Goal: Task Accomplishment & Management: Complete application form

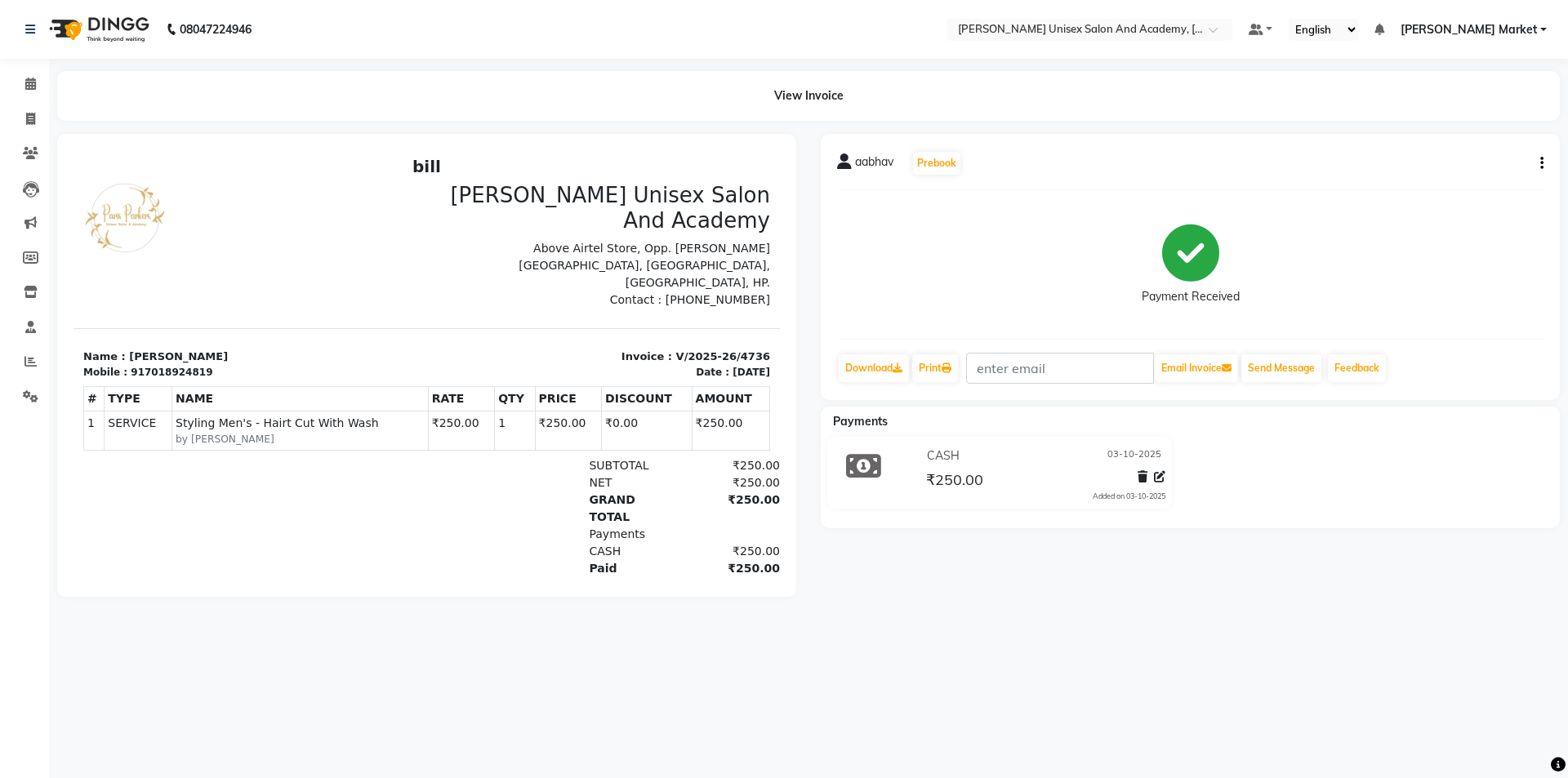
click at [972, 583] on div "aabhav Prebook Payment Received Download Print Email Invoice Send Message Feedb…" at bounding box center [1190, 365] width 763 height 463
click at [29, 118] on icon at bounding box center [30, 118] width 9 height 12
select select "8060"
select select "service"
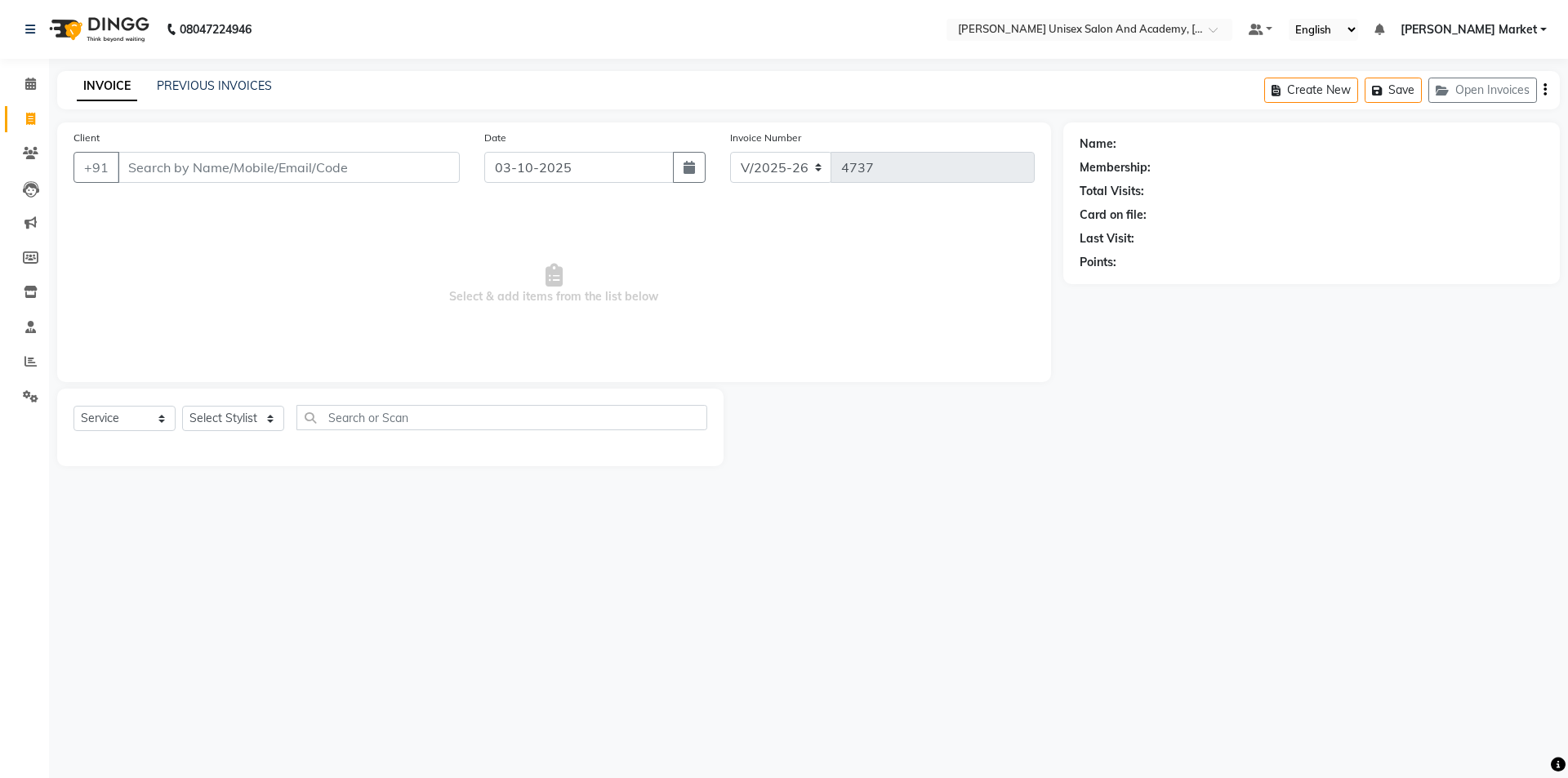
click at [169, 168] on input "Client" at bounding box center [289, 168] width 343 height 31
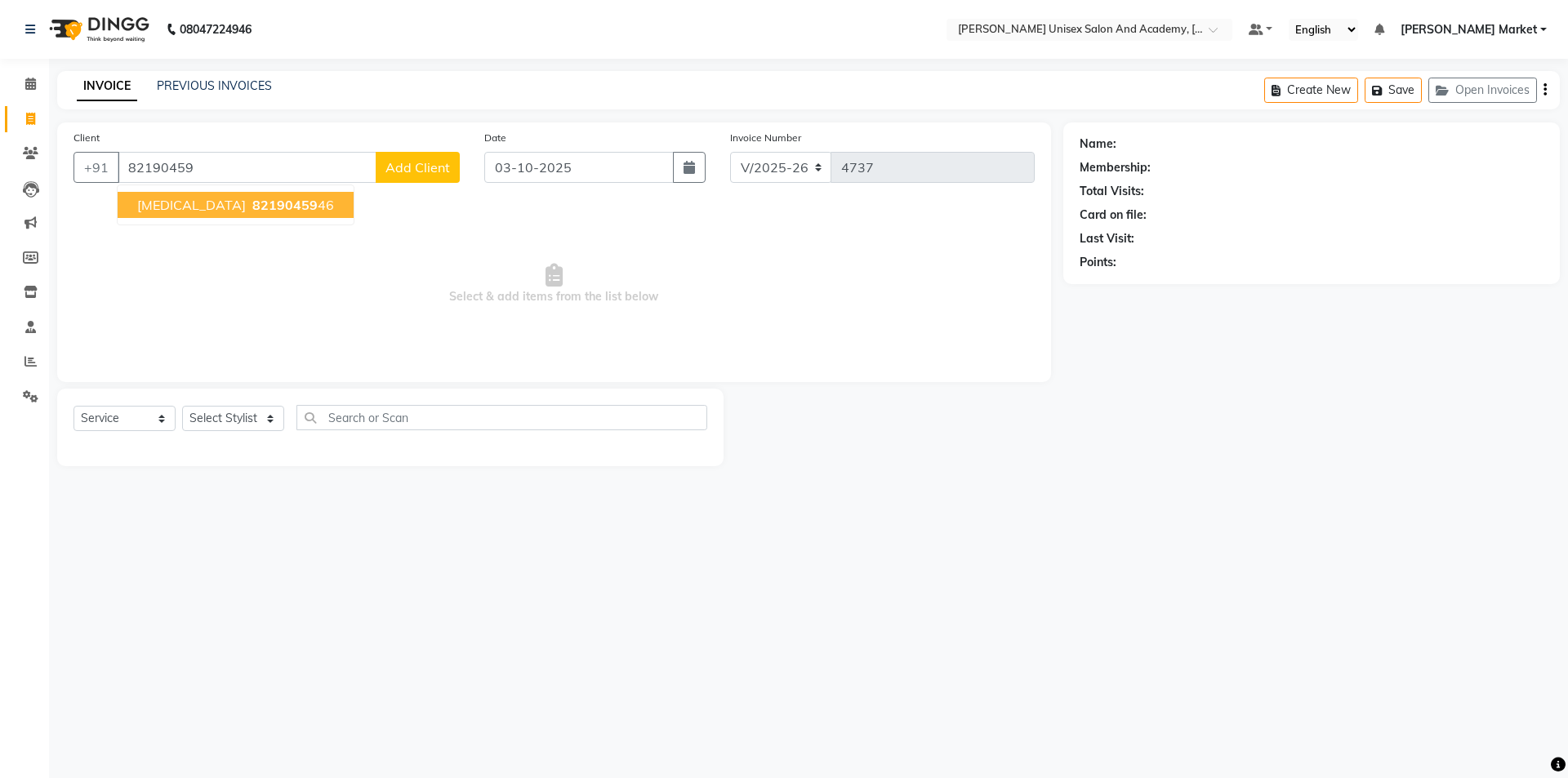
click at [250, 206] on ngb-highlight "82190459 46" at bounding box center [292, 205] width 85 height 17
type input "8219045946"
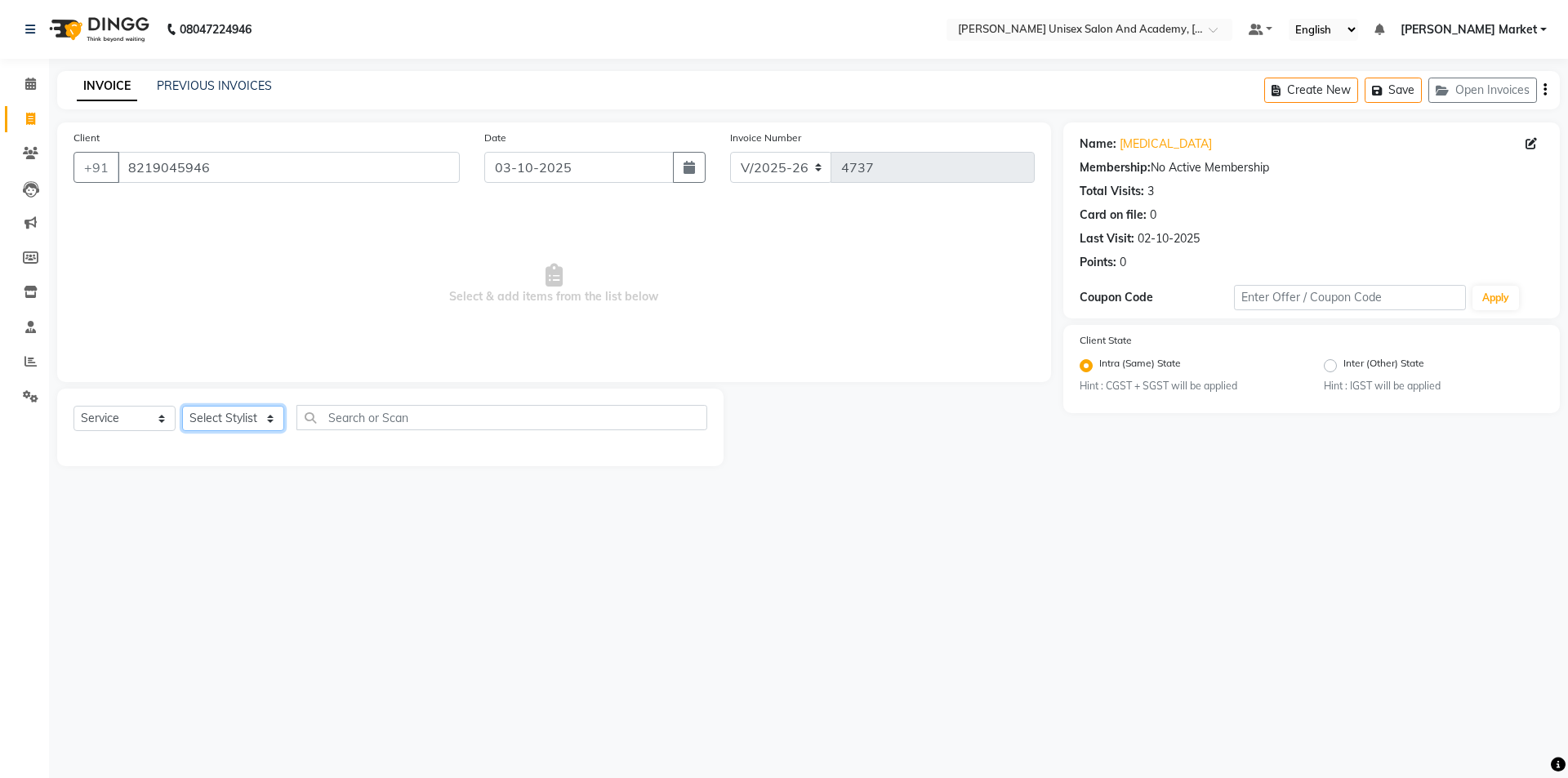
click at [269, 418] on select "Select Stylist Amit anjali [PERSON_NAME] [PERSON_NAME] [PERSON_NAME] [PERSON_NA…" at bounding box center [233, 418] width 102 height 25
select select "74041"
click at [182, 406] on select "Select Stylist Amit anjali [PERSON_NAME] [PERSON_NAME] [PERSON_NAME] [PERSON_NA…" at bounding box center [233, 418] width 102 height 25
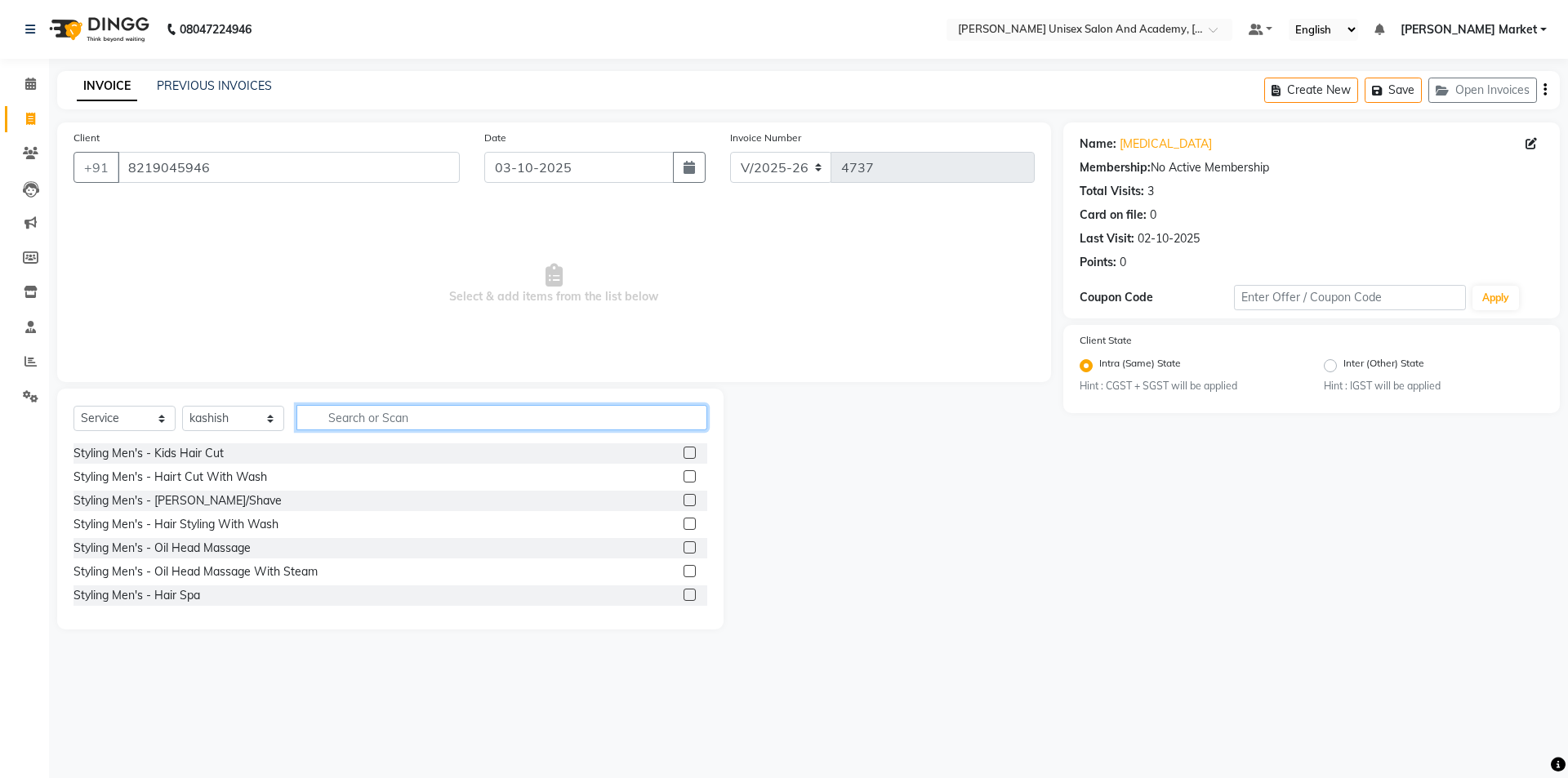
click at [329, 422] on input "text" at bounding box center [502, 417] width 411 height 25
type input "nail"
click at [241, 497] on div "Nail Extensions - Gel Nail Paint" at bounding box center [390, 501] width 633 height 20
click at [683, 502] on label at bounding box center [689, 500] width 12 height 12
click at [683, 502] on input "checkbox" at bounding box center [689, 501] width 11 height 11
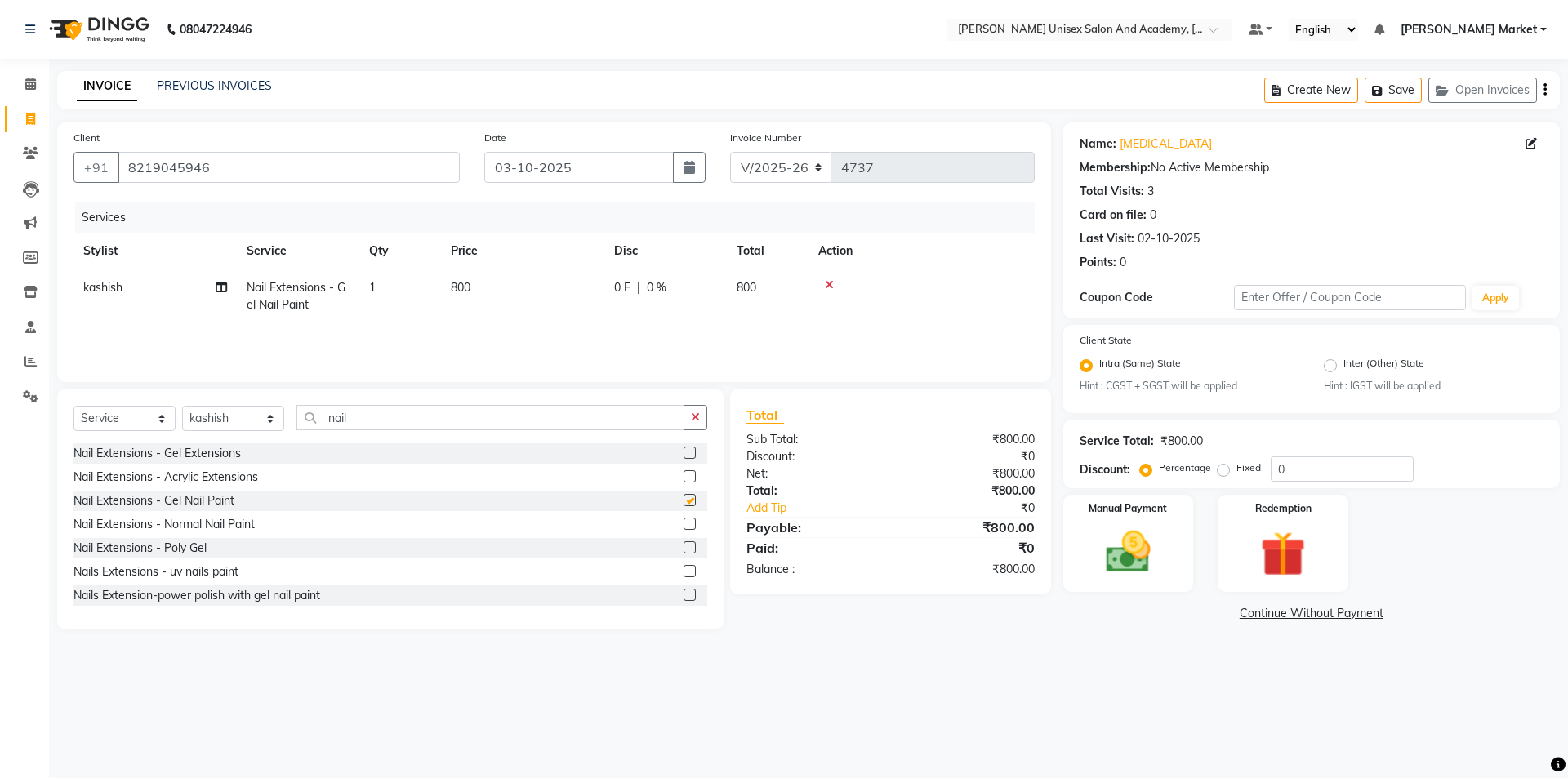
checkbox input "false"
click at [487, 283] on td "800" at bounding box center [522, 296] width 163 height 54
select select "74041"
click at [567, 291] on input "800" at bounding box center [599, 291] width 144 height 25
type input "8"
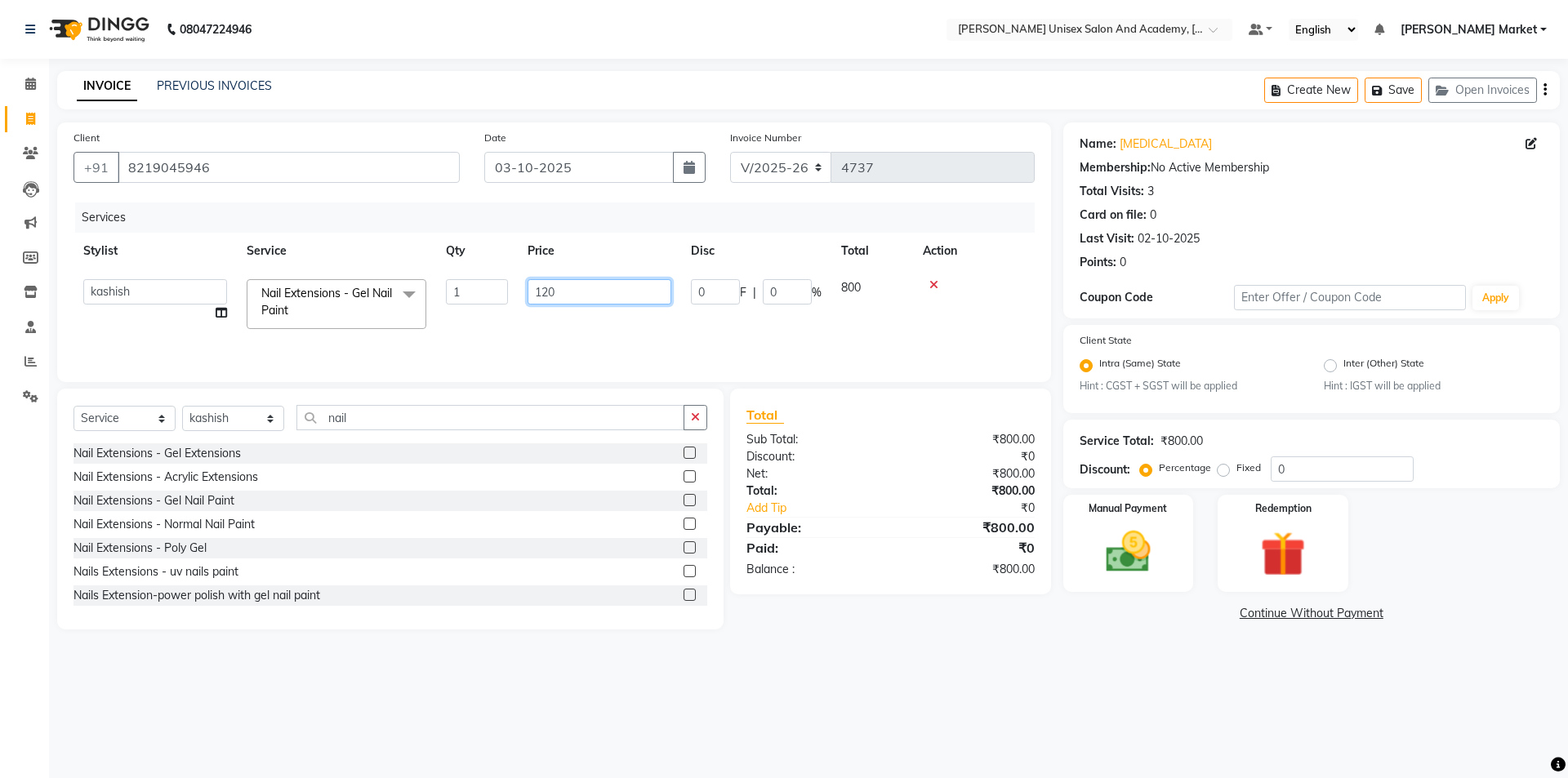
type input "1200"
click at [528, 307] on td "1200" at bounding box center [522, 296] width 163 height 54
select select "74041"
click at [790, 291] on input "0" at bounding box center [786, 291] width 49 height 25
type input "20"
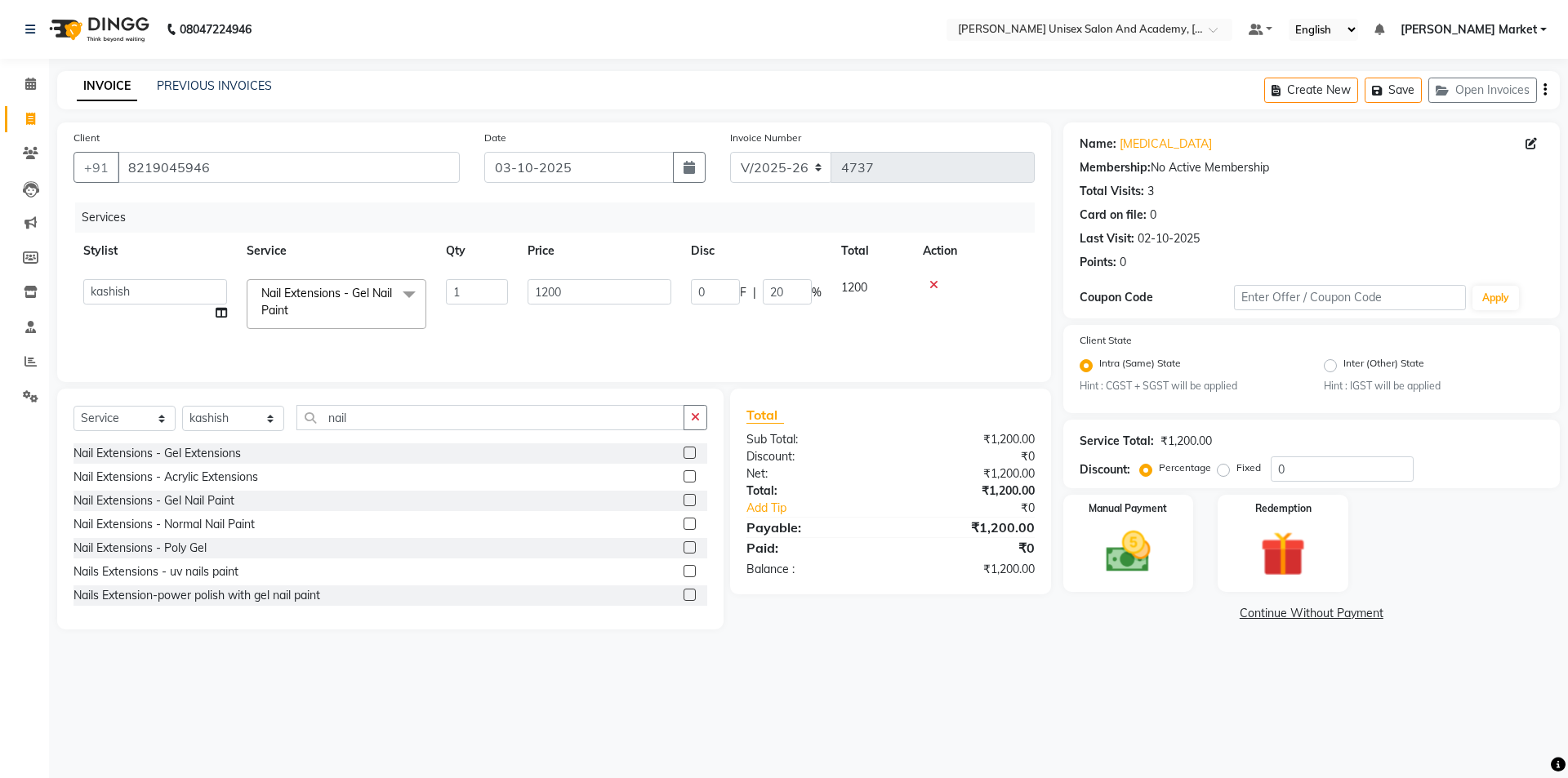
click at [766, 316] on tr "Amit anjali [PERSON_NAME] [PERSON_NAME] [PERSON_NAME] [PERSON_NAME] owner pooja…" at bounding box center [554, 304] width 961 height 69
click at [1123, 516] on div "Manual Payment" at bounding box center [1127, 543] width 135 height 100
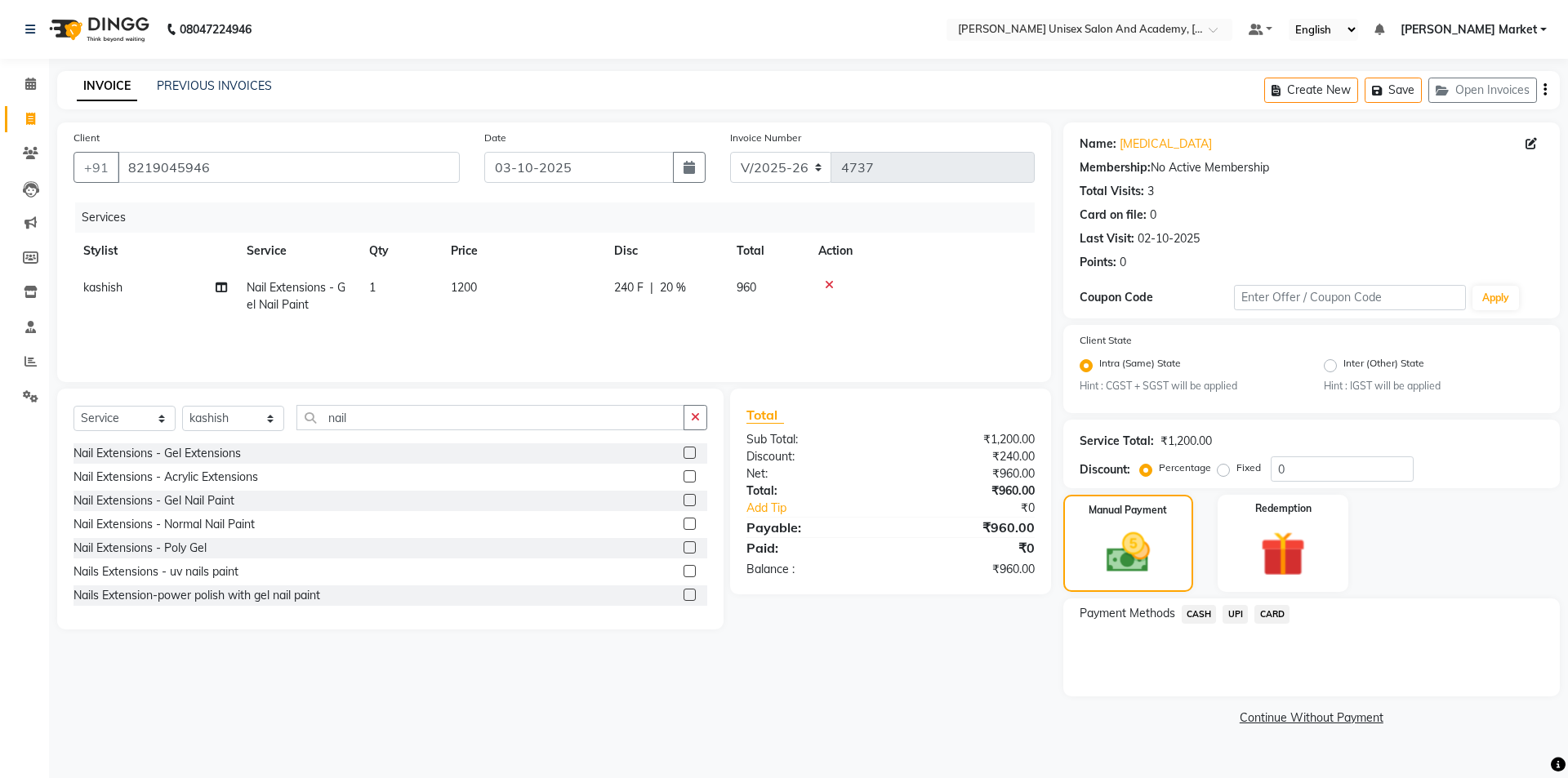
click at [1230, 618] on span "UPI" at bounding box center [1235, 614] width 25 height 18
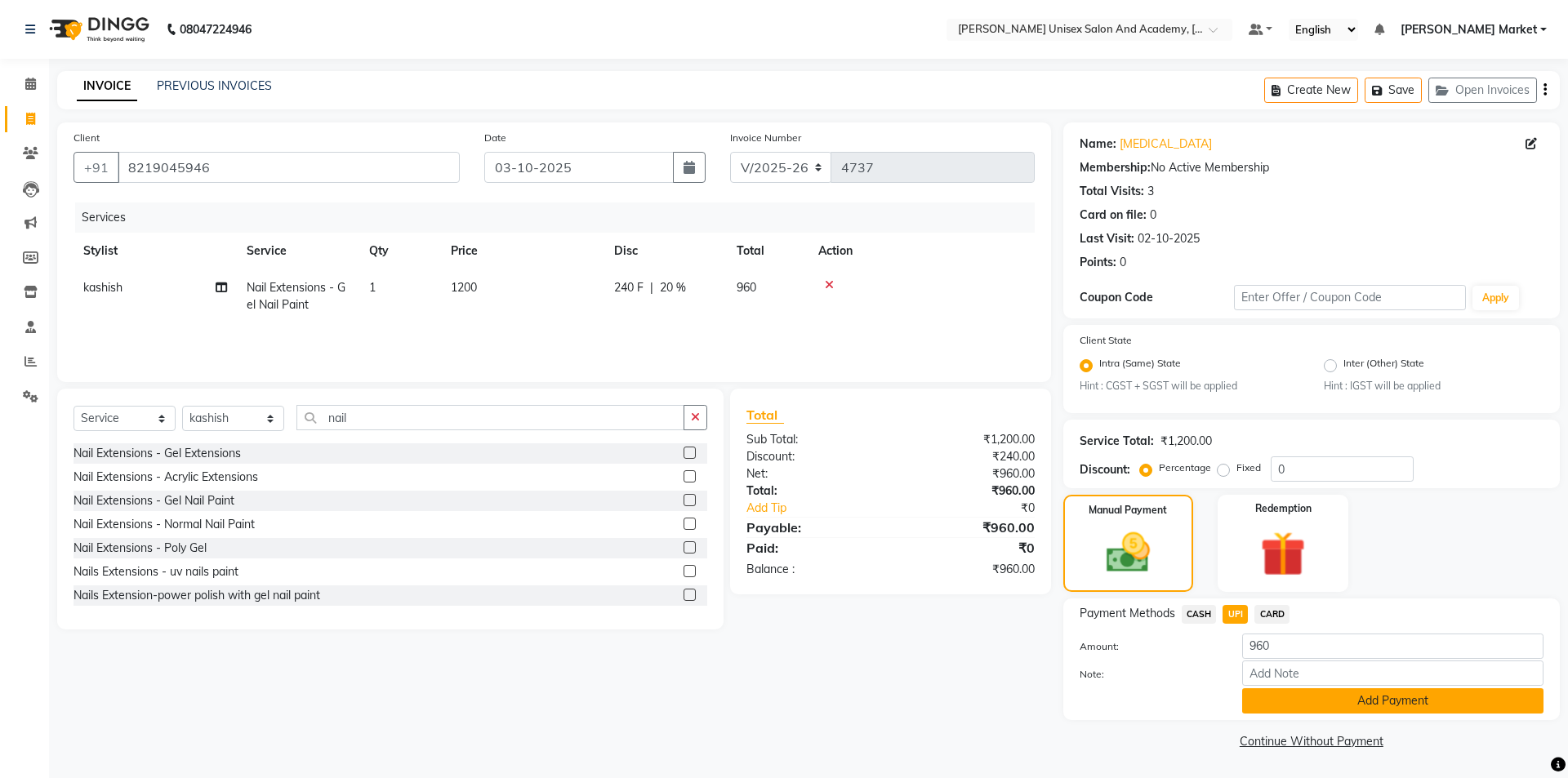
click at [1357, 711] on button "Add Payment" at bounding box center [1392, 701] width 301 height 25
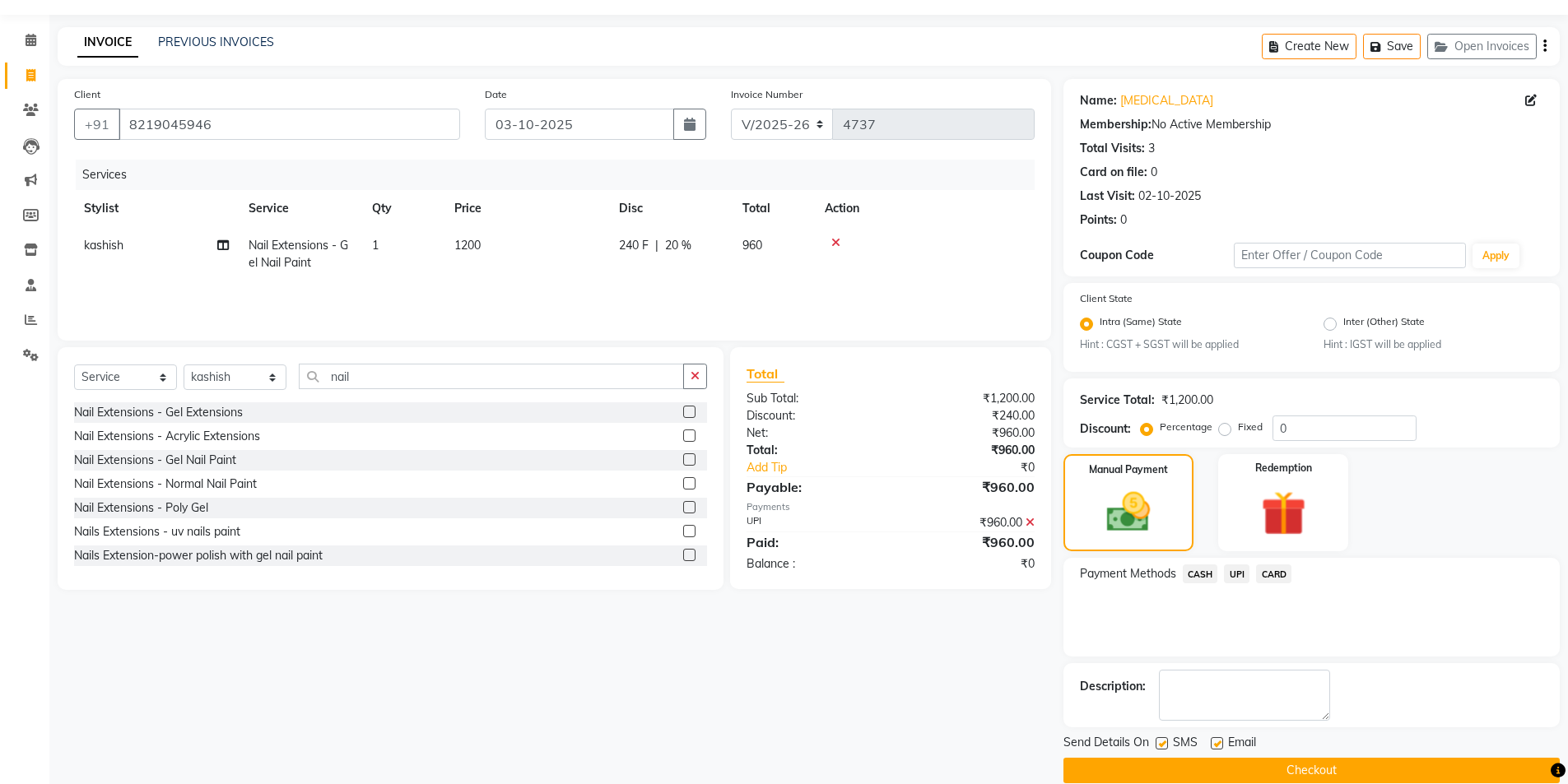
scroll to position [69, 0]
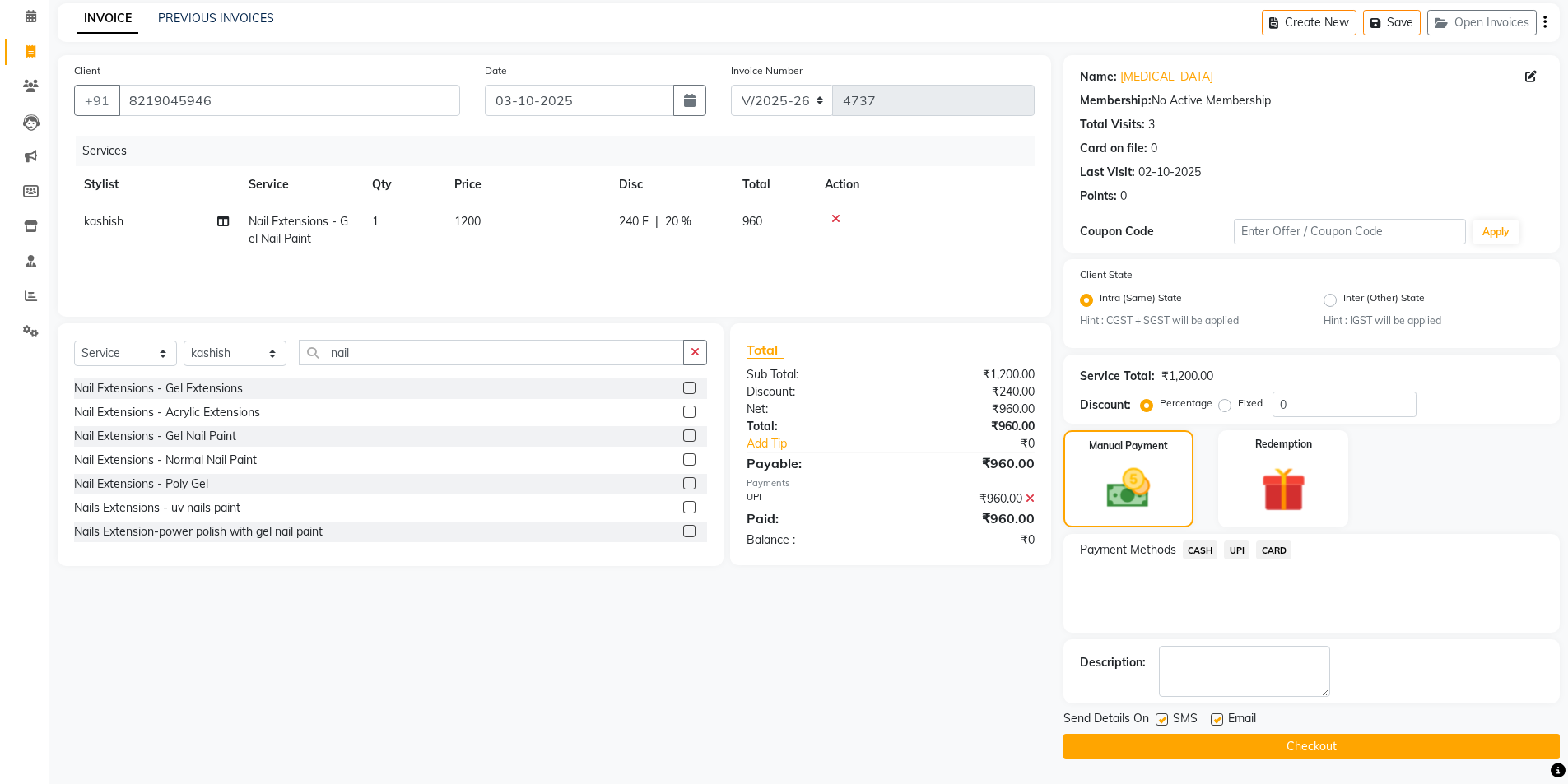
click at [1343, 753] on button "Checkout" at bounding box center [1311, 746] width 496 height 25
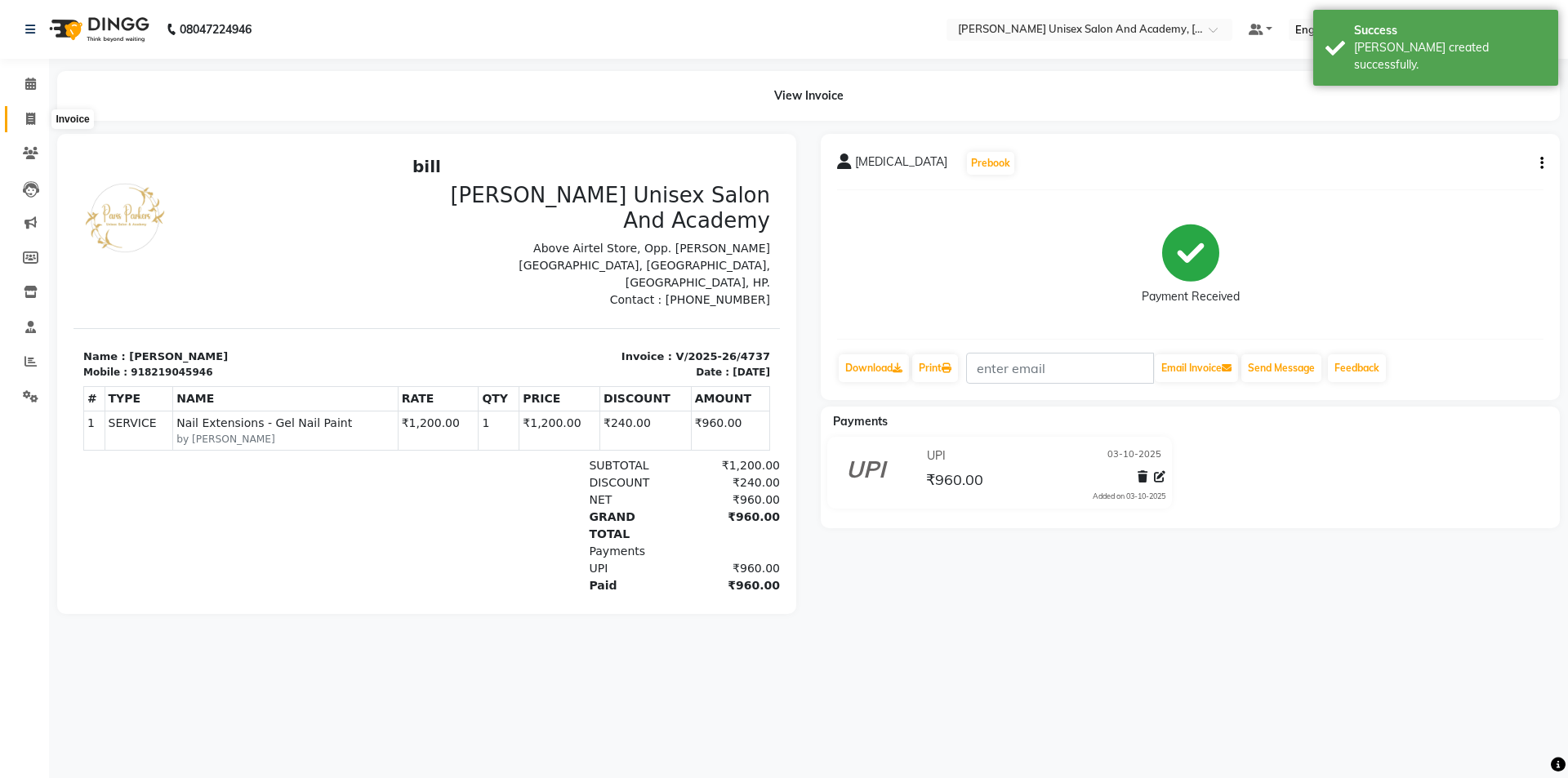
click at [32, 114] on icon at bounding box center [30, 118] width 9 height 12
select select "service"
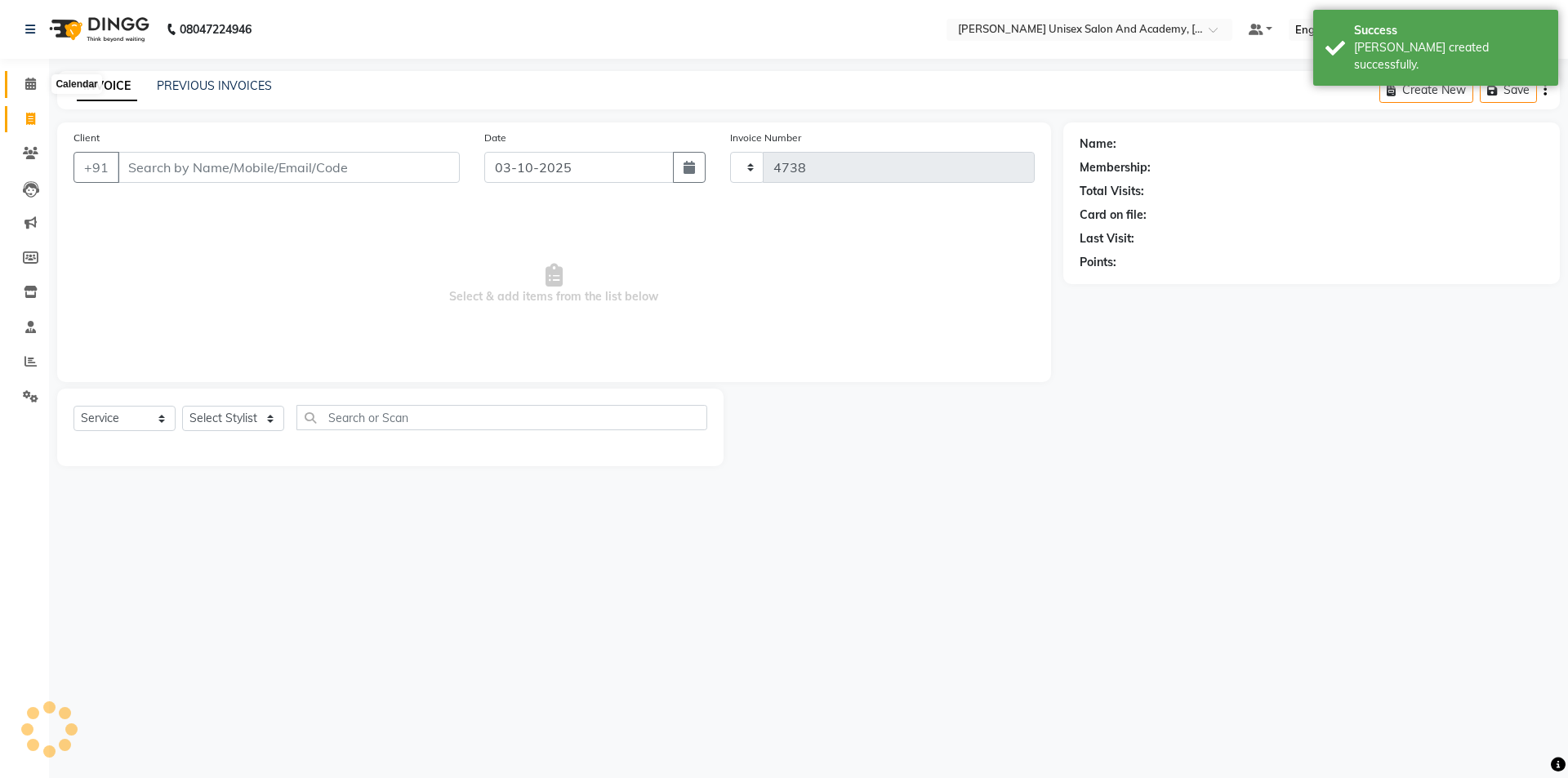
click at [36, 83] on icon at bounding box center [30, 83] width 11 height 12
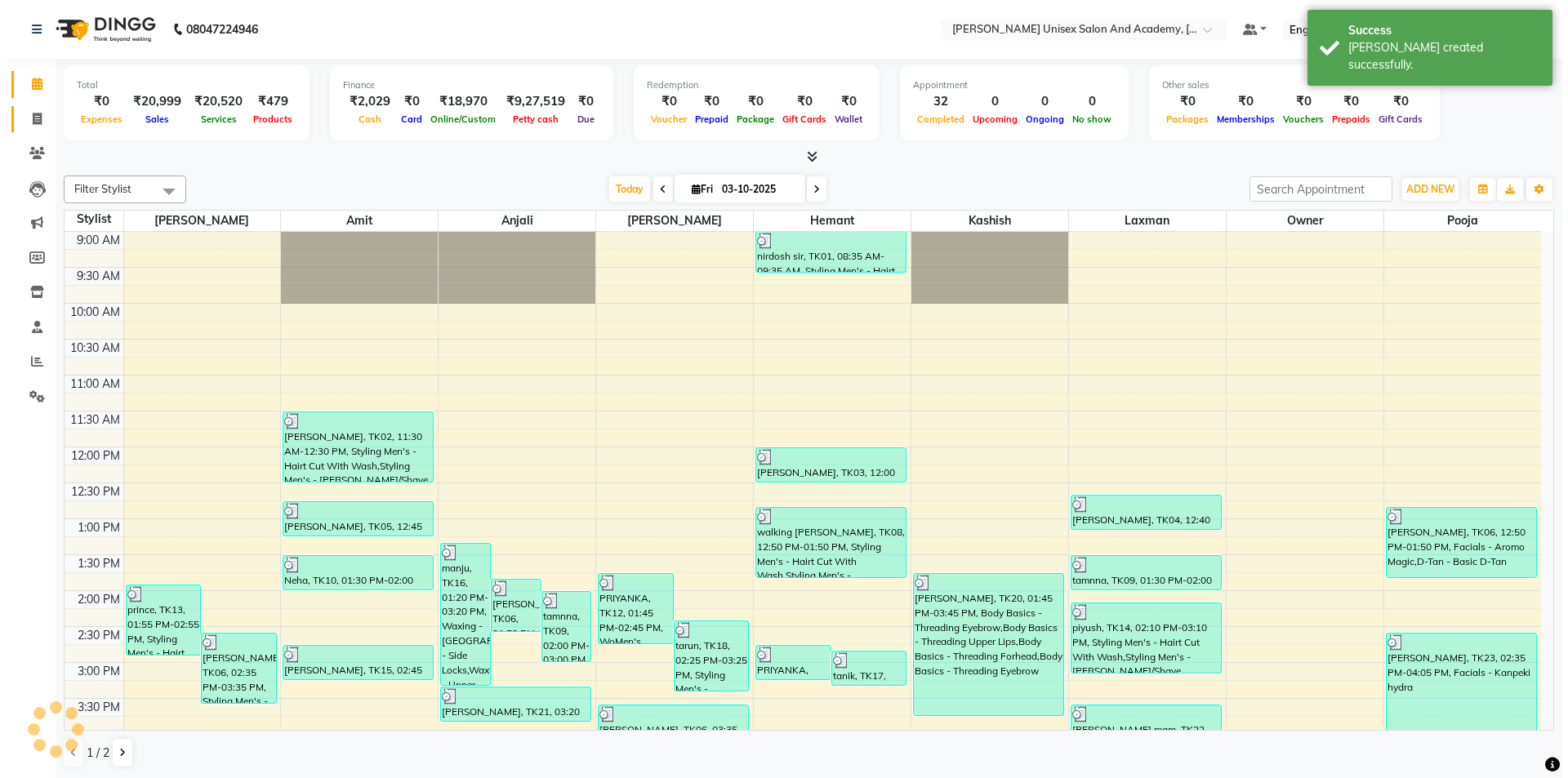
scroll to position [364, 0]
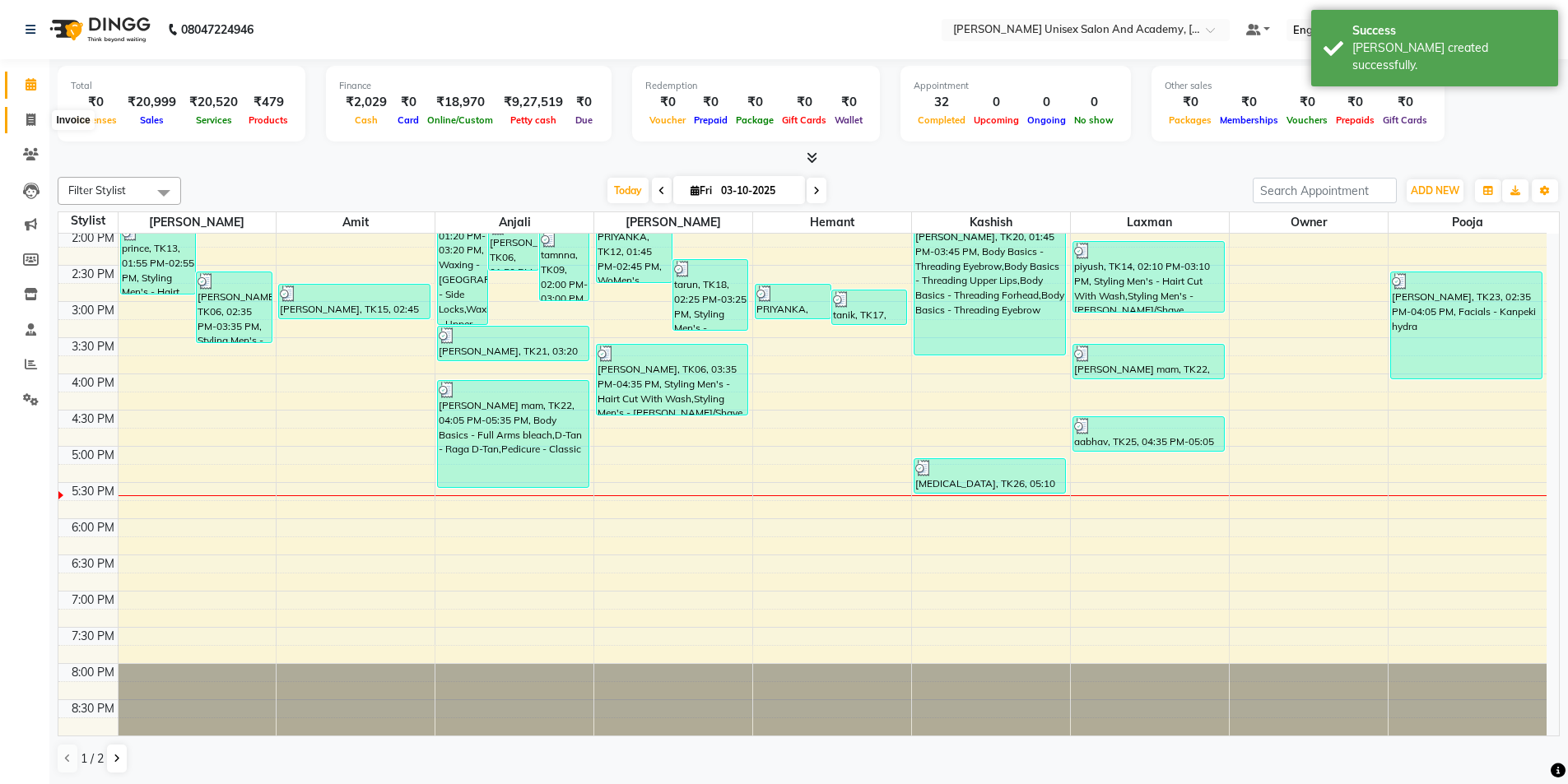
click at [32, 123] on icon at bounding box center [31, 119] width 9 height 12
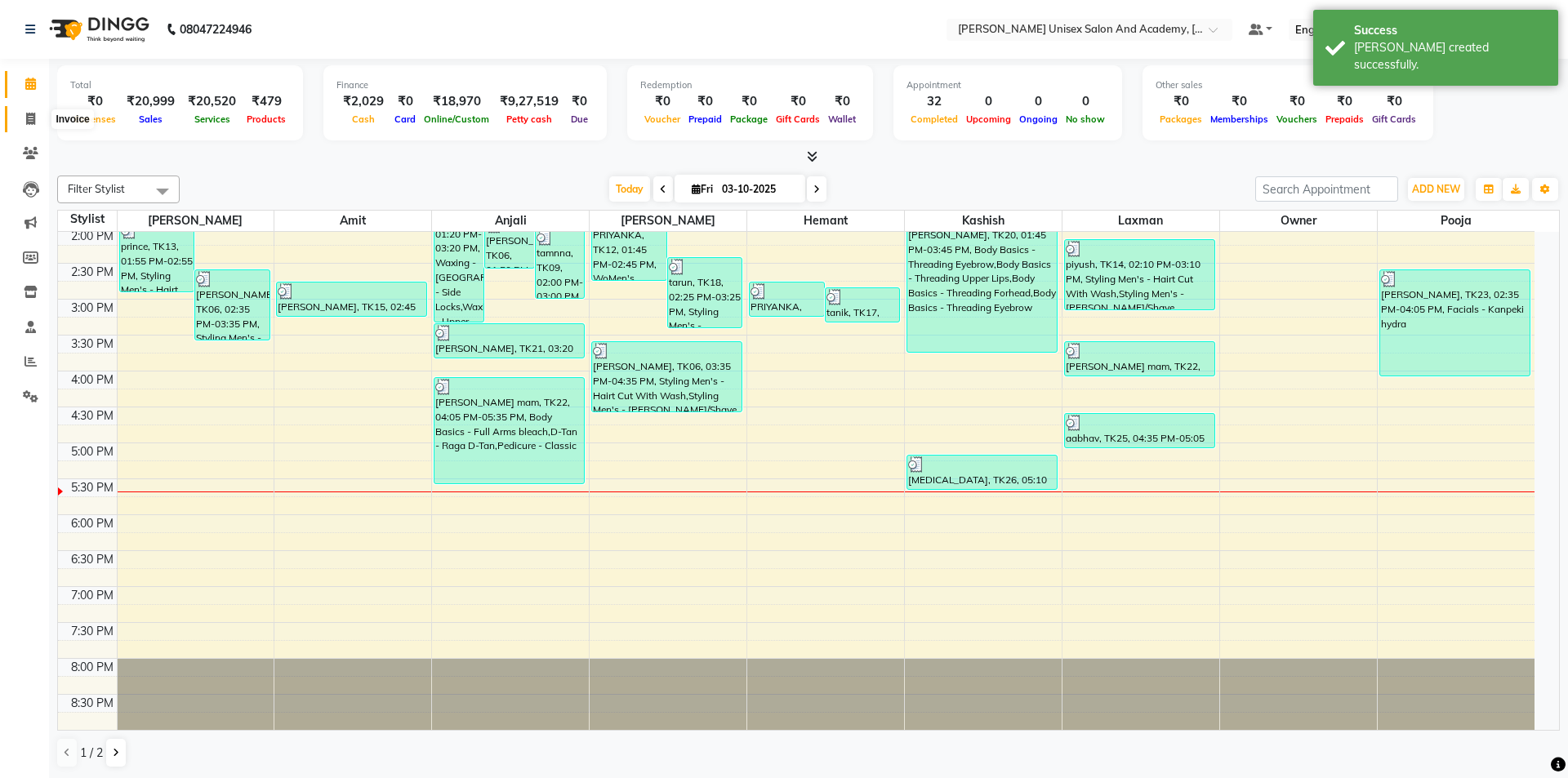
select select "service"
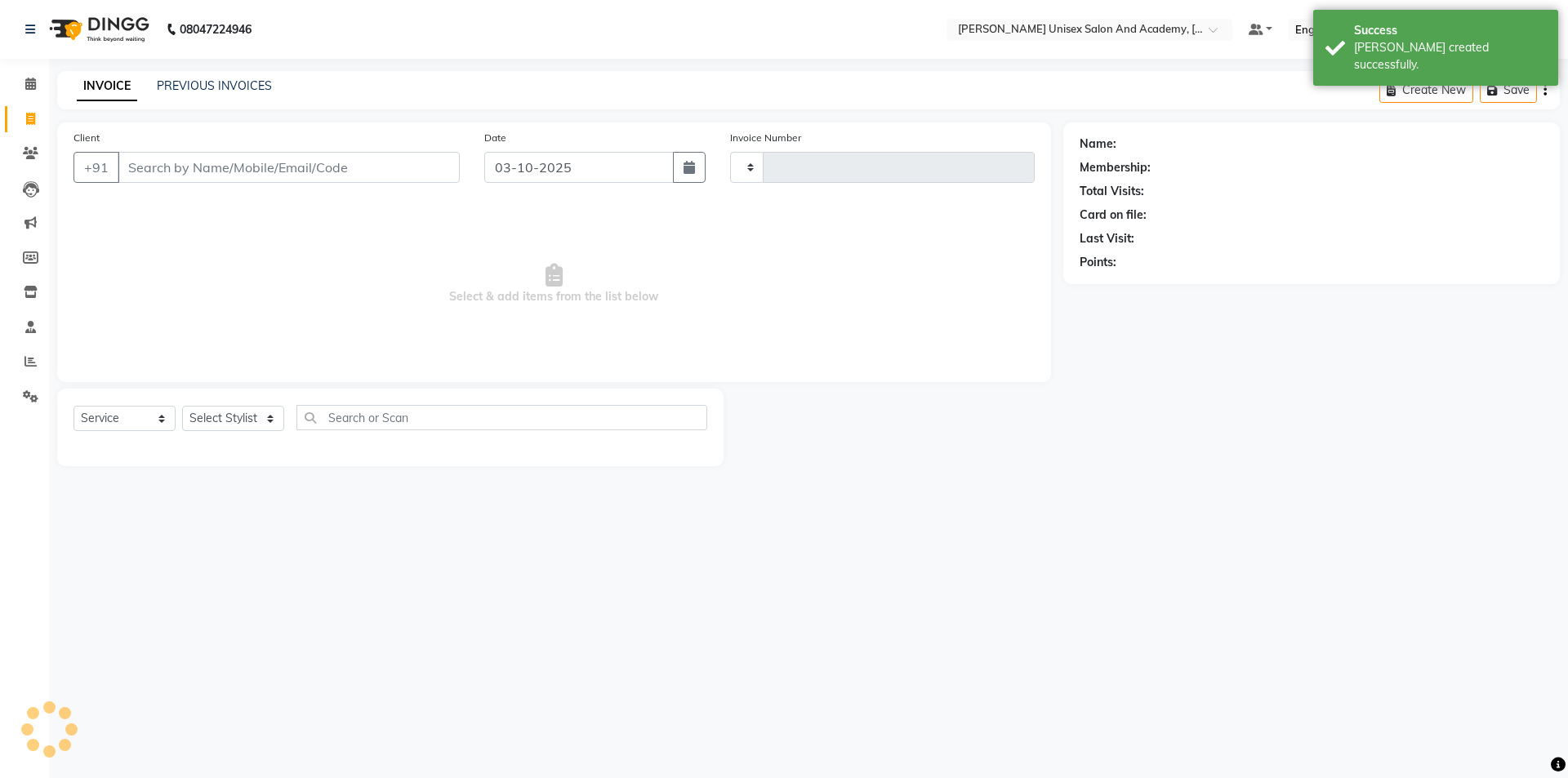
type input "4738"
select select "8060"
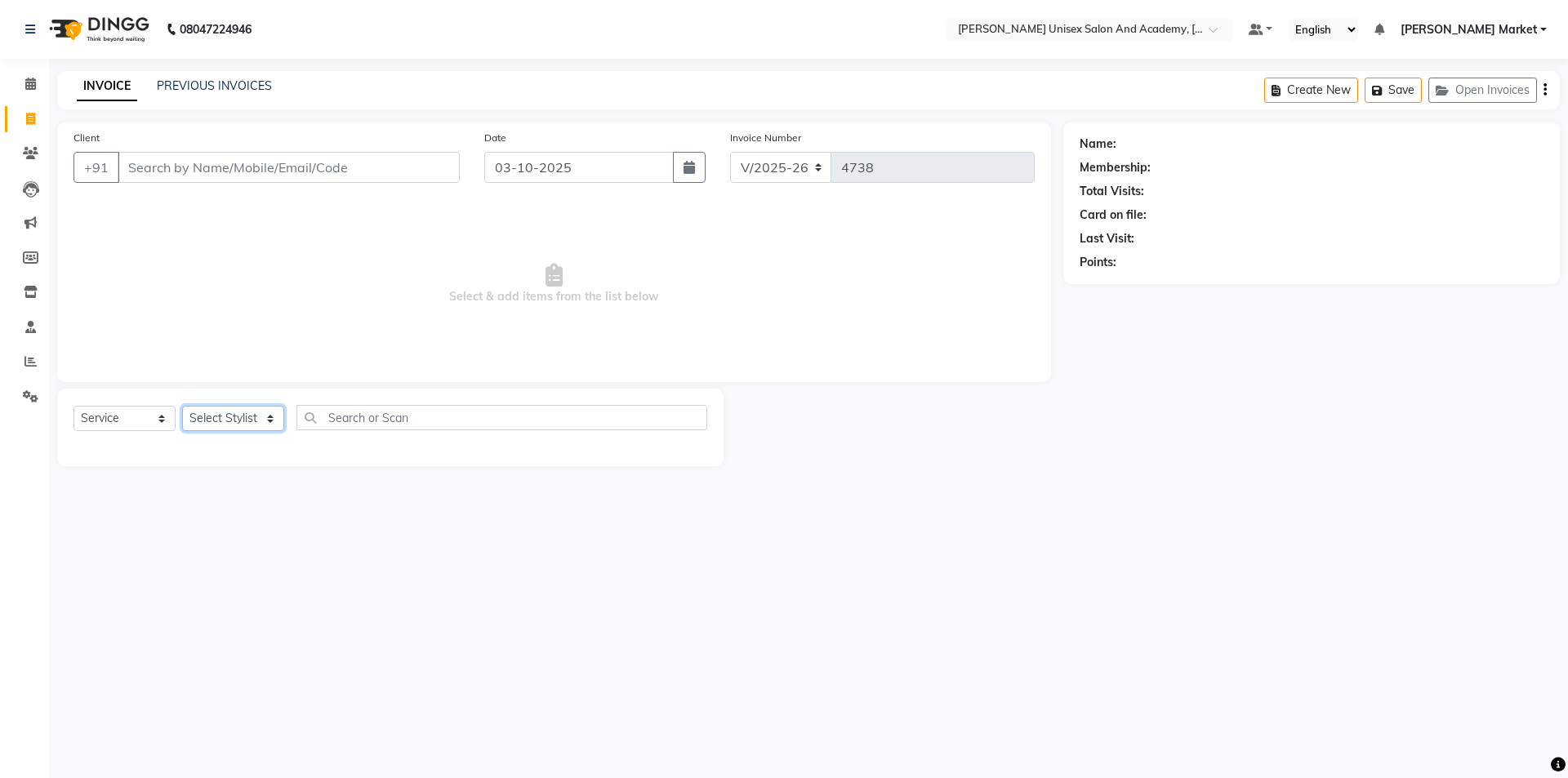
click at [267, 416] on select "Select Stylist Amit anjali [PERSON_NAME] [PERSON_NAME] [PERSON_NAME] [PERSON_NA…" at bounding box center [233, 418] width 102 height 25
select select "75210"
click at [182, 406] on select "Select Stylist Amit anjali [PERSON_NAME] [PERSON_NAME] [PERSON_NAME] [PERSON_NA…" at bounding box center [233, 418] width 102 height 25
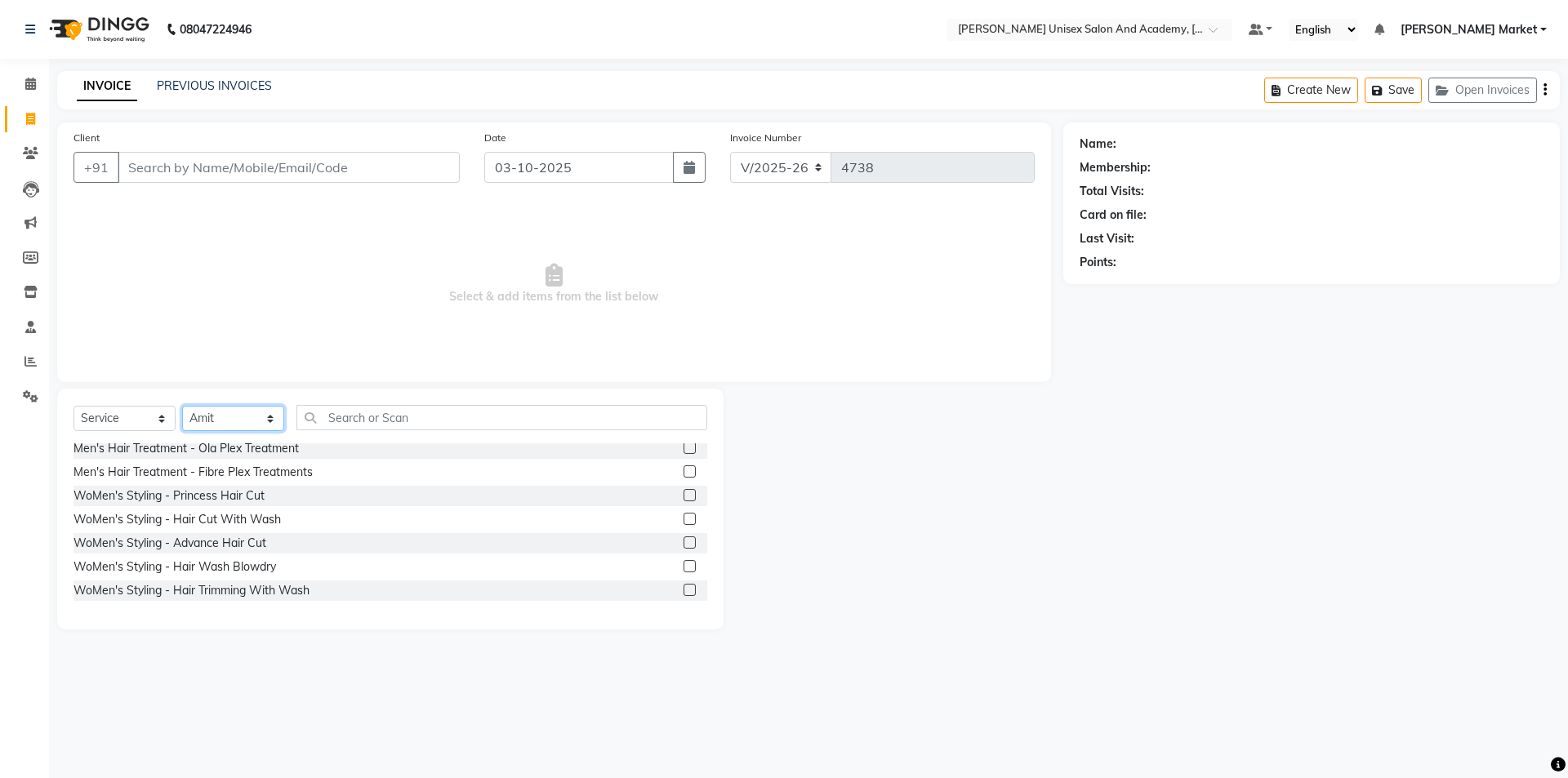
scroll to position [490, 0]
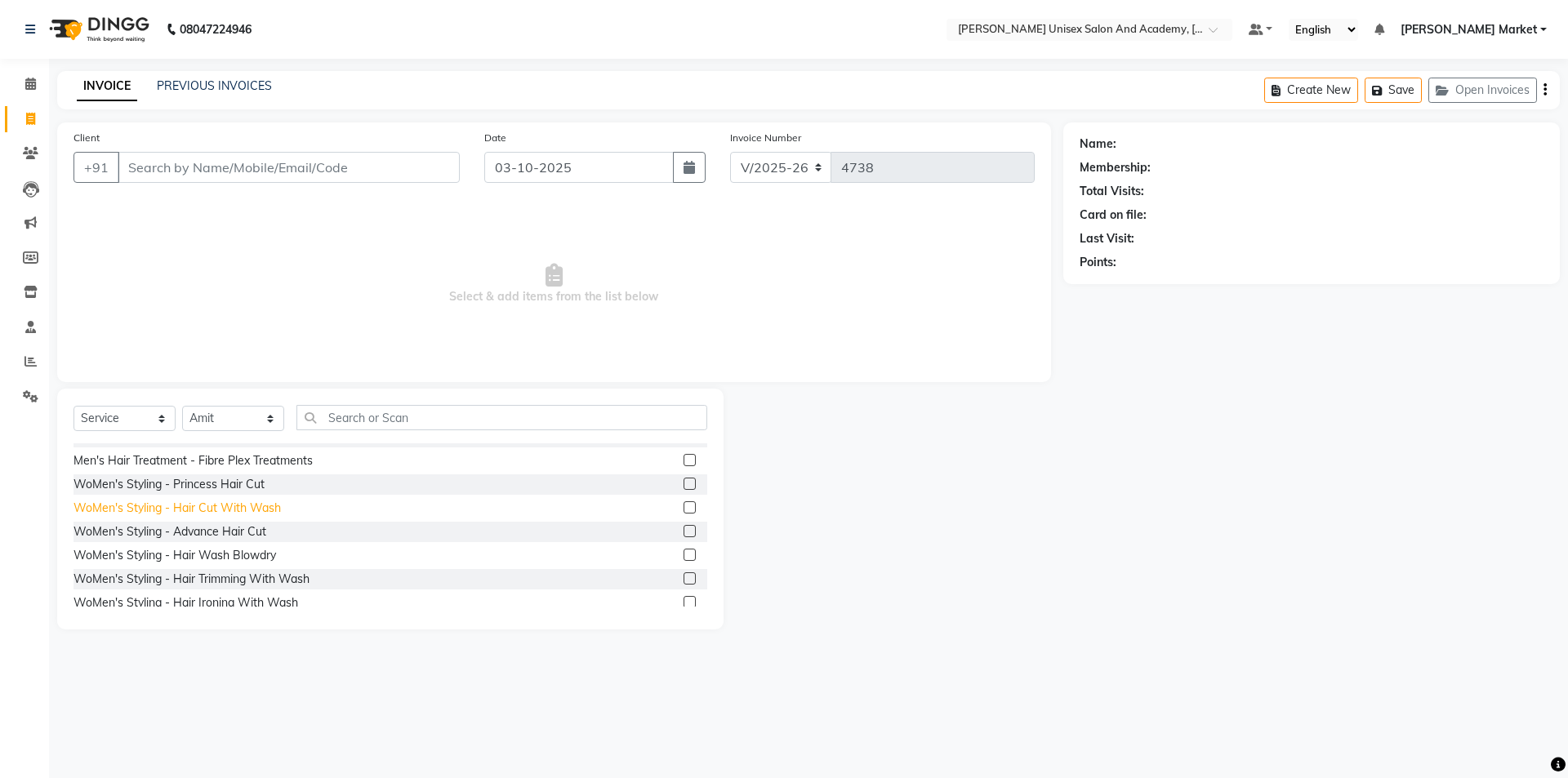
click at [258, 505] on div "WoMen's Styling - Hair Cut With Wash" at bounding box center [177, 508] width 207 height 17
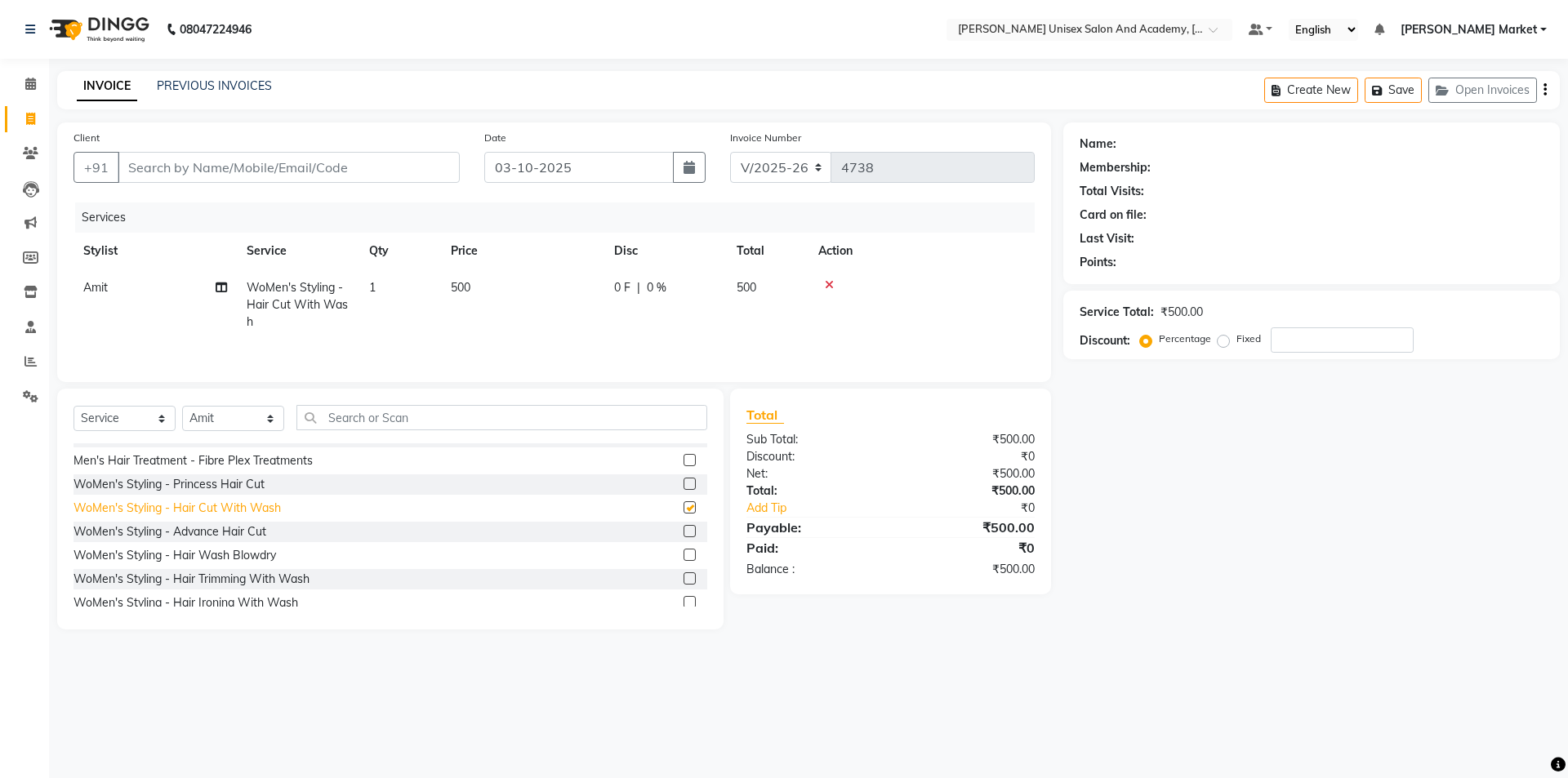
checkbox input "false"
click at [332, 423] on input "text" at bounding box center [502, 417] width 411 height 25
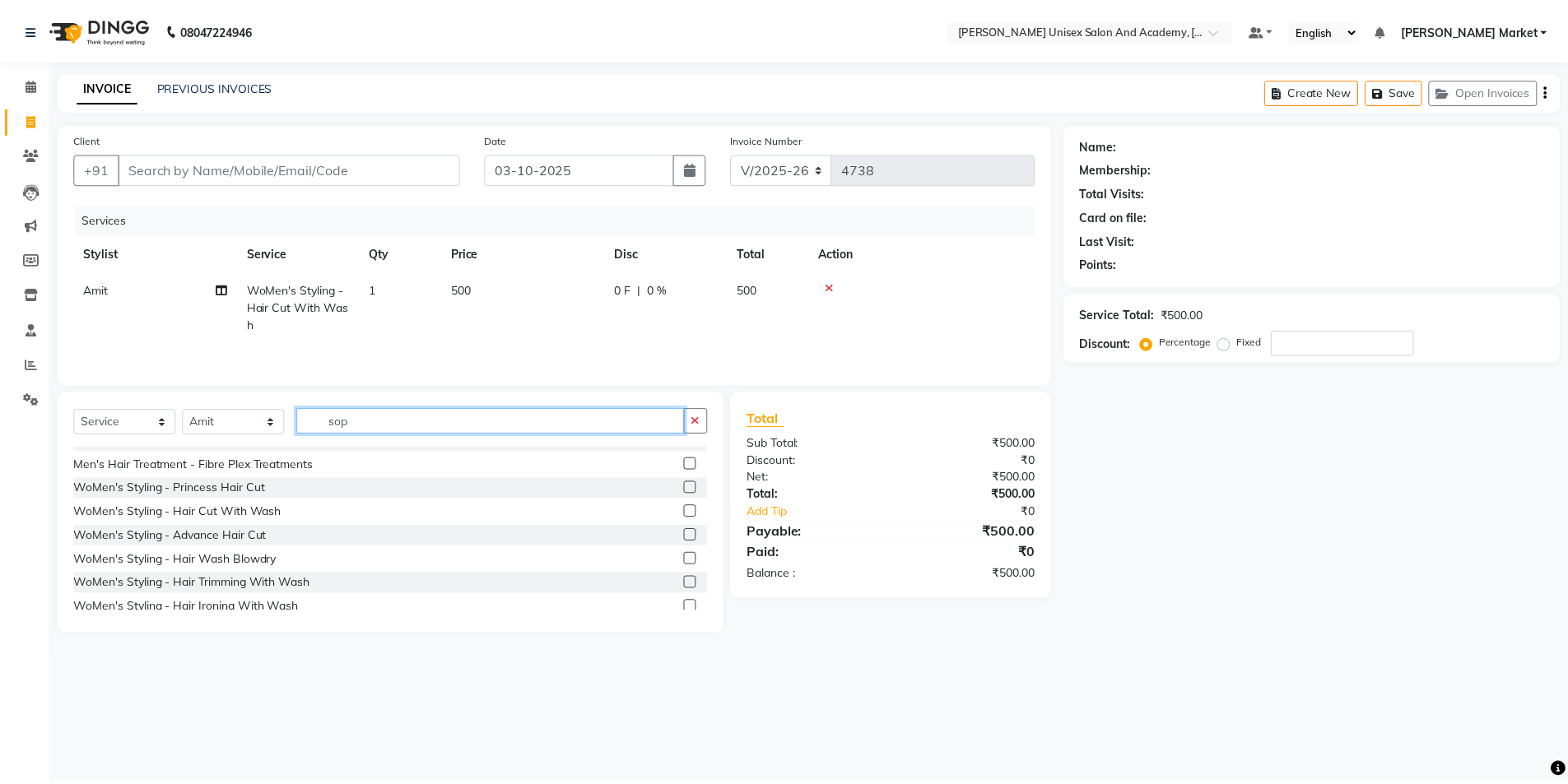
scroll to position [0, 0]
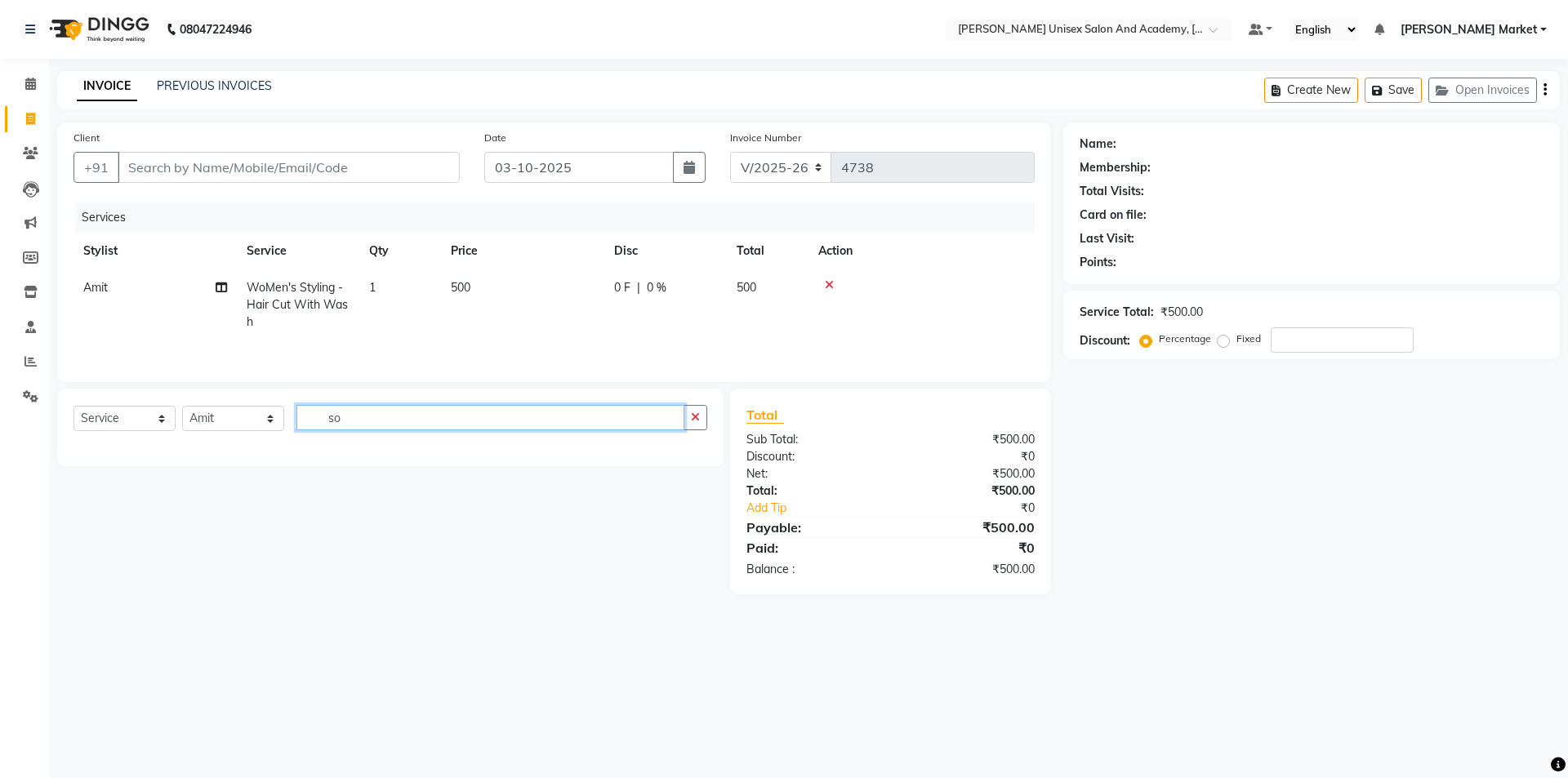
type input "s"
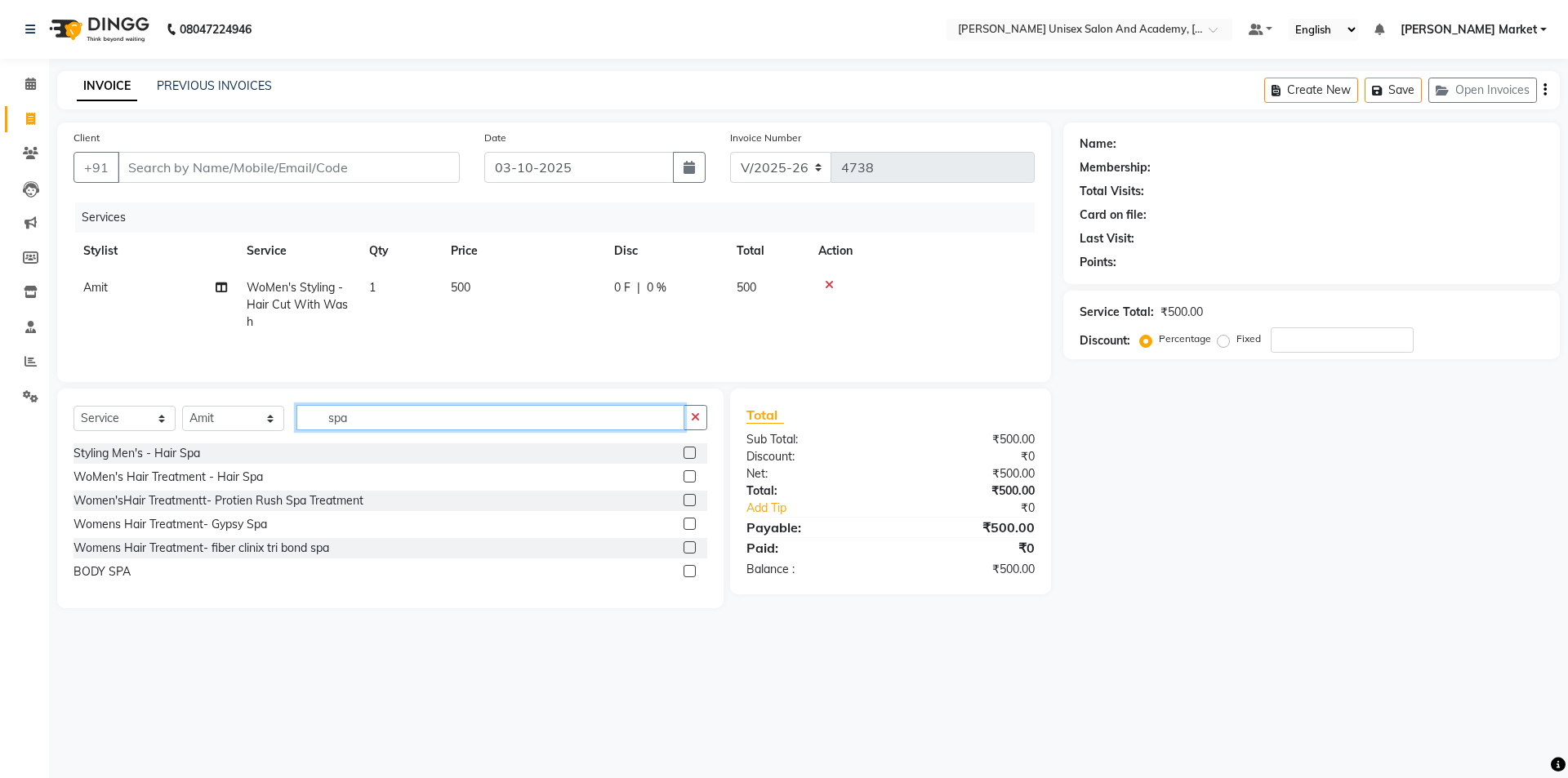
type input "spa"
click at [685, 477] on label at bounding box center [689, 476] width 12 height 12
click at [685, 477] on input "checkbox" at bounding box center [689, 478] width 11 height 11
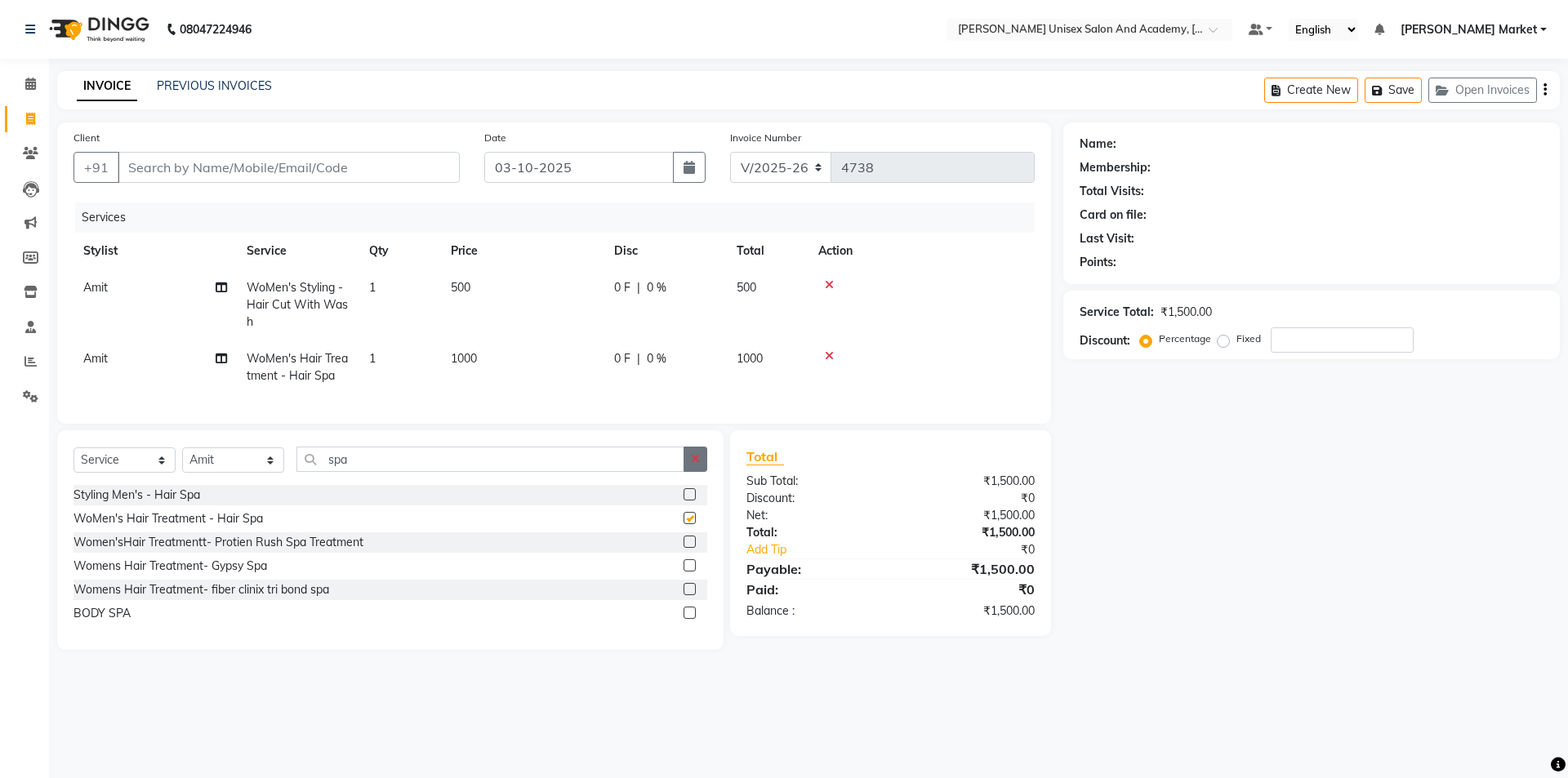
checkbox input "false"
click at [283, 471] on select "Select Stylist Amit anjali [PERSON_NAME] [PERSON_NAME] [PERSON_NAME] [PERSON_NA…" at bounding box center [233, 459] width 102 height 25
select select "73404"
click at [182, 459] on select "Select Stylist Amit anjali [PERSON_NAME] [PERSON_NAME] [PERSON_NAME] [PERSON_NA…" at bounding box center [233, 459] width 102 height 25
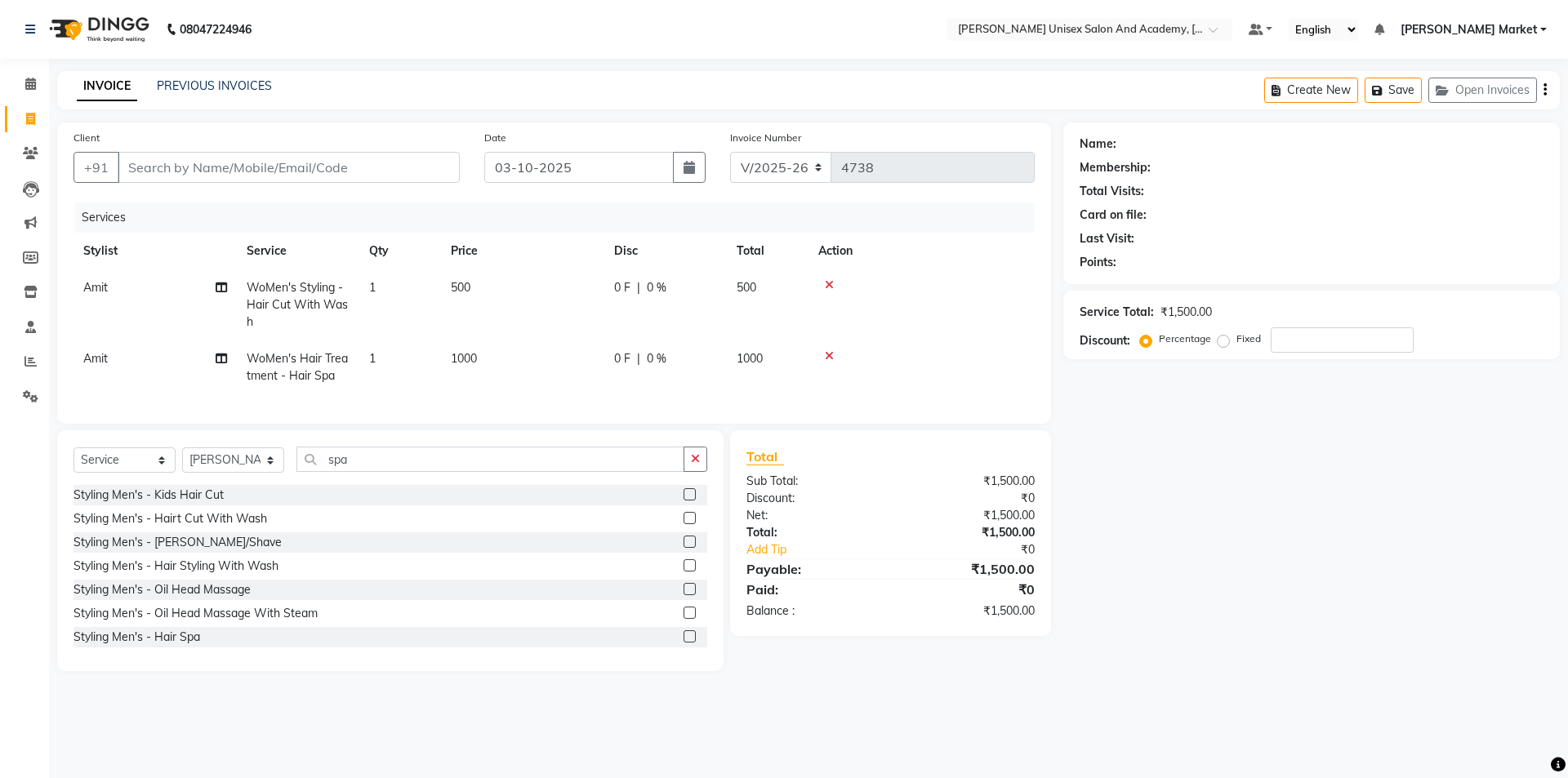
click at [683, 501] on label at bounding box center [689, 494] width 12 height 12
click at [683, 501] on input "checkbox" at bounding box center [689, 495] width 11 height 11
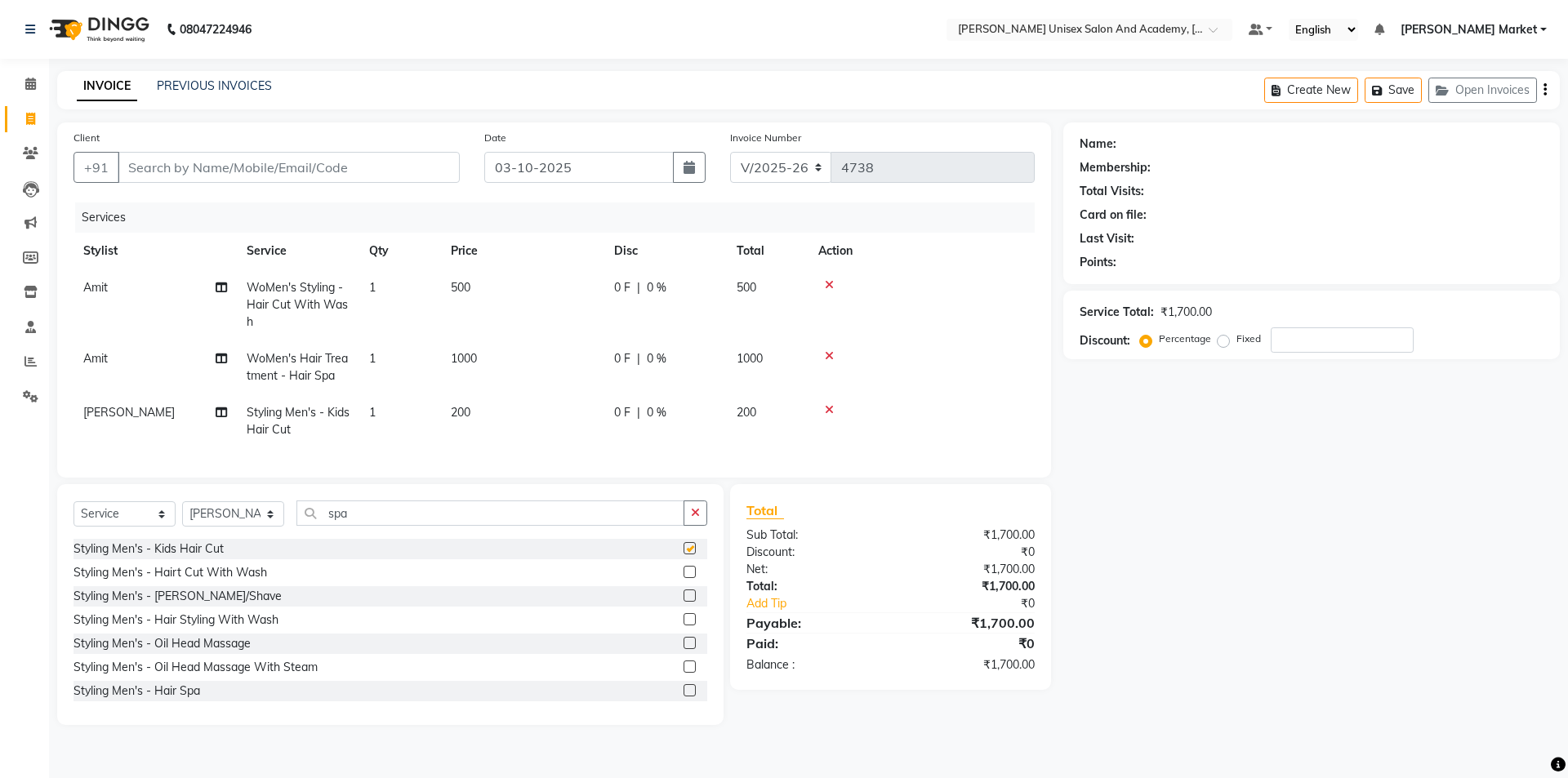
checkbox input "false"
click at [206, 173] on input "Client" at bounding box center [289, 168] width 343 height 31
type input "8"
type input "0"
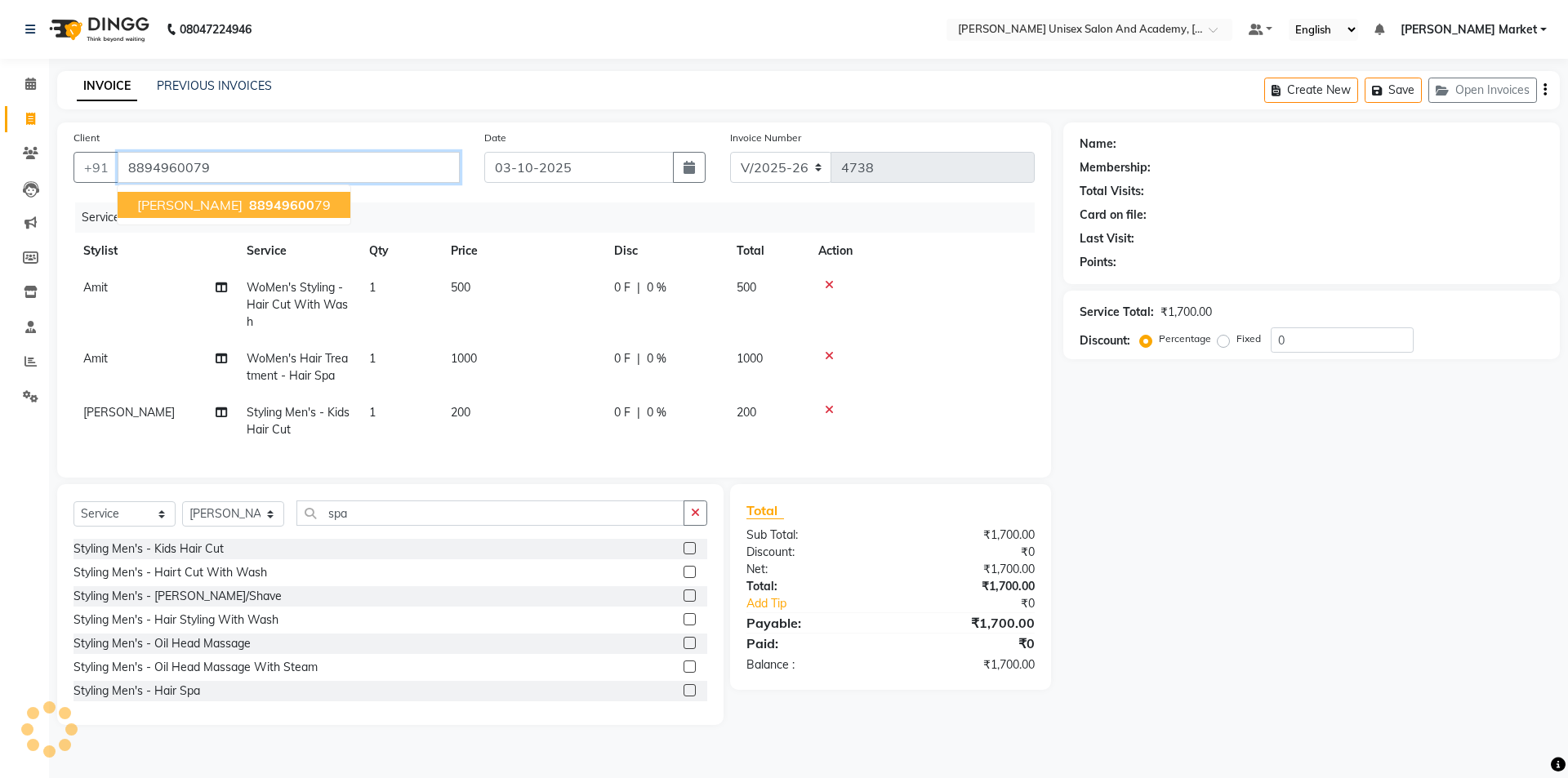
type input "8894960079"
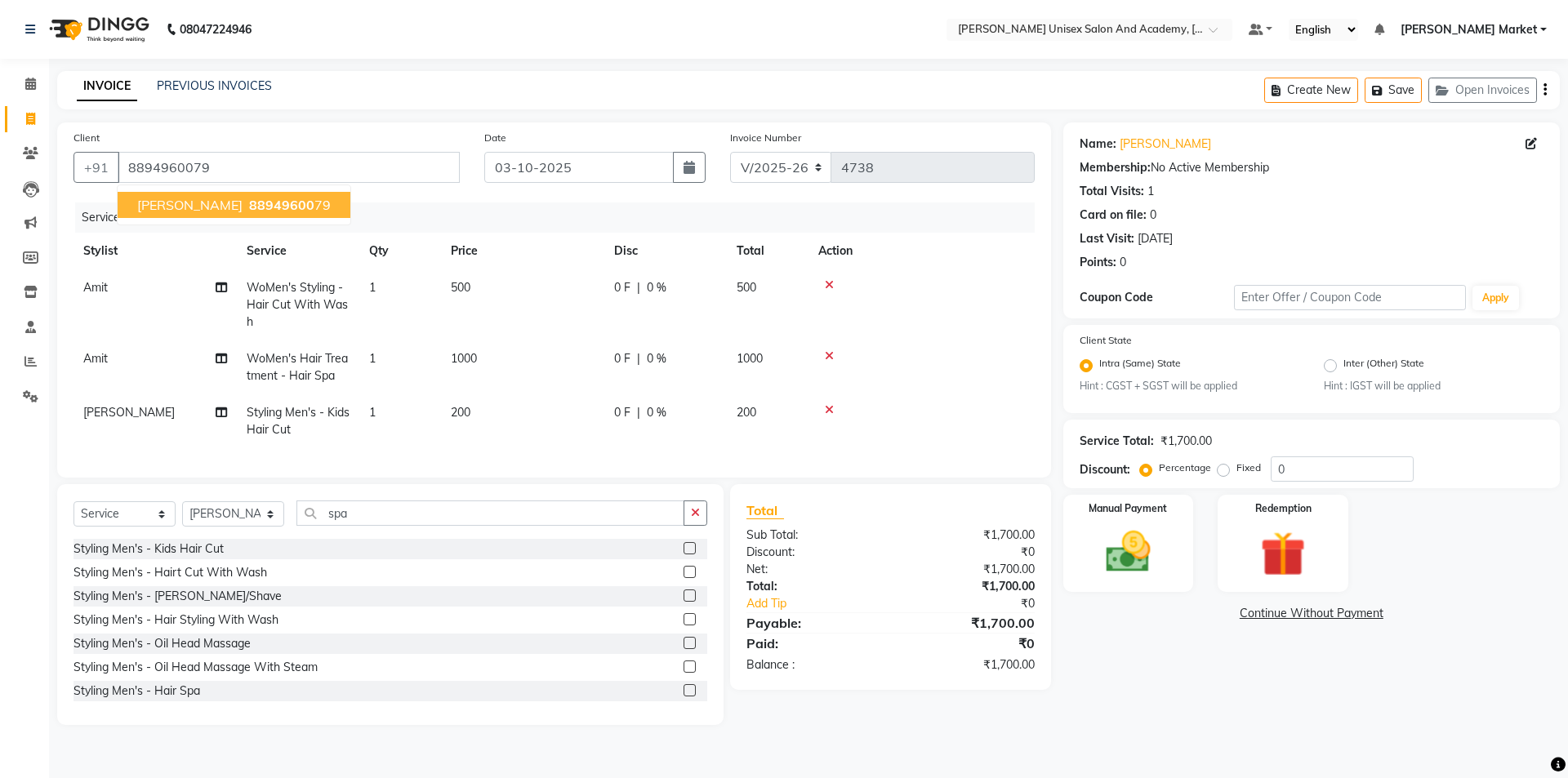
click at [229, 195] on button "[PERSON_NAME] 88949600 79" at bounding box center [234, 204] width 233 height 26
click at [1105, 534] on img at bounding box center [1128, 552] width 75 height 54
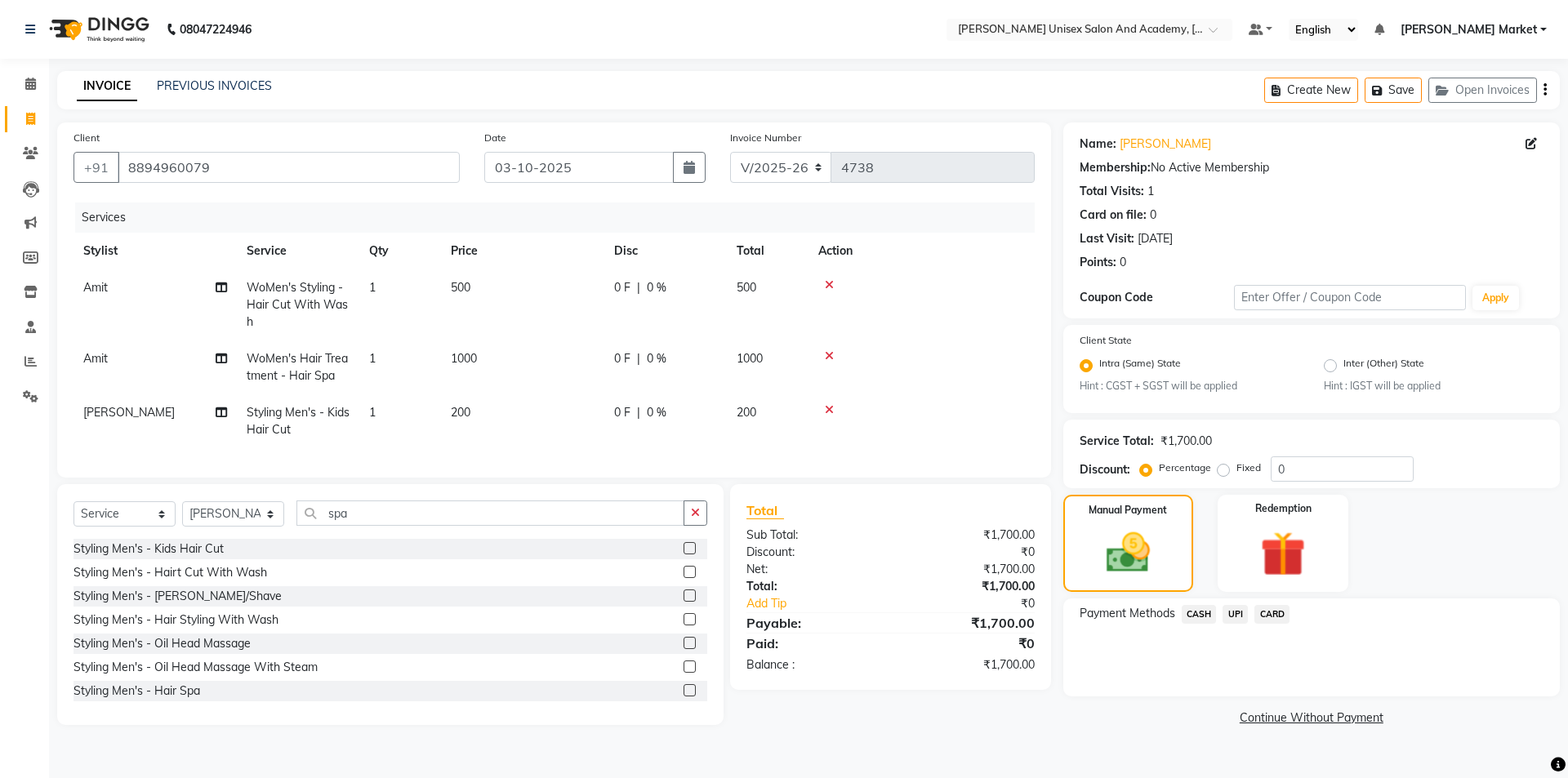
click at [1243, 616] on span "UPI" at bounding box center [1235, 614] width 25 height 18
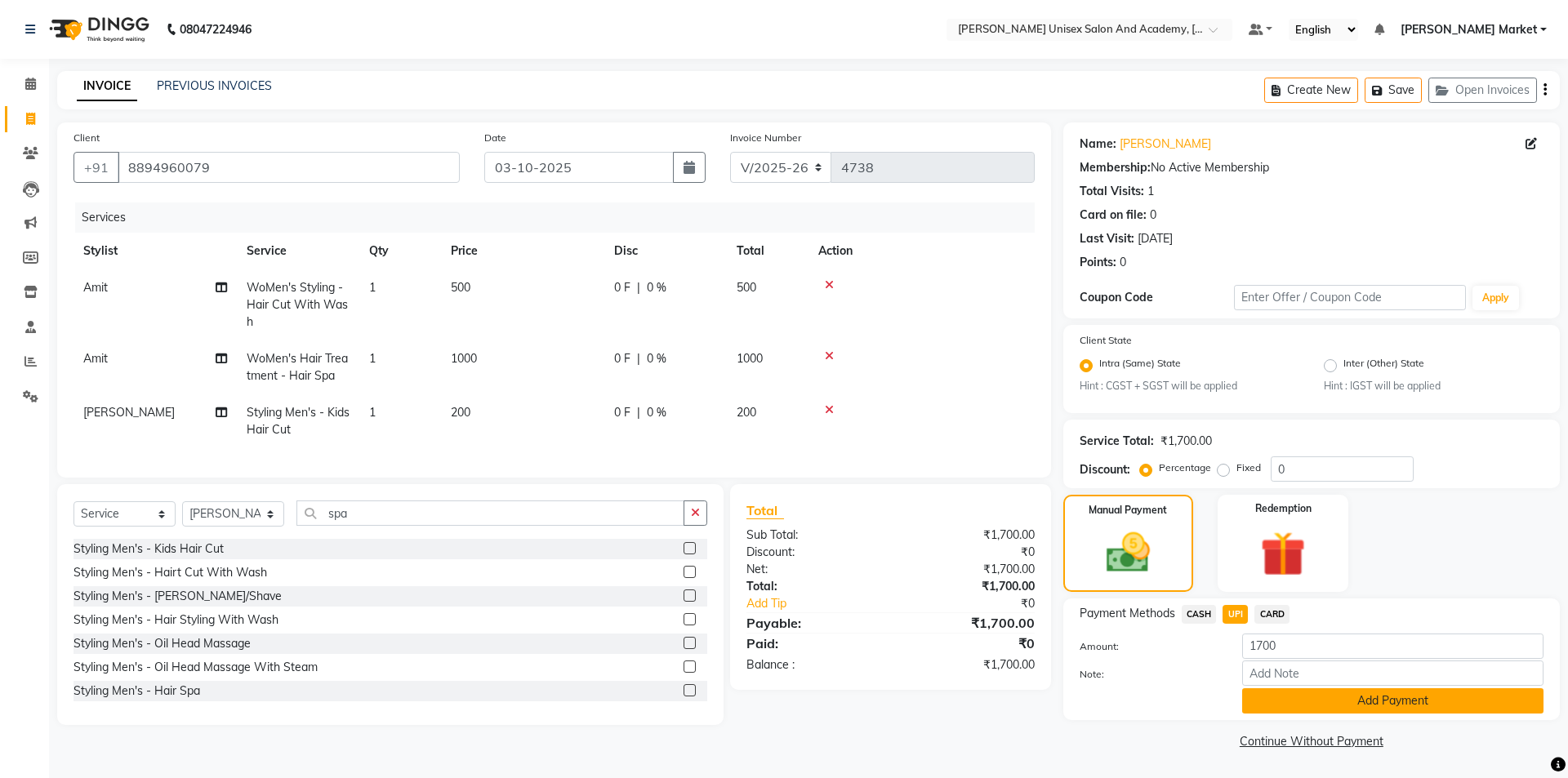
click at [1286, 694] on button "Add Payment" at bounding box center [1392, 701] width 301 height 25
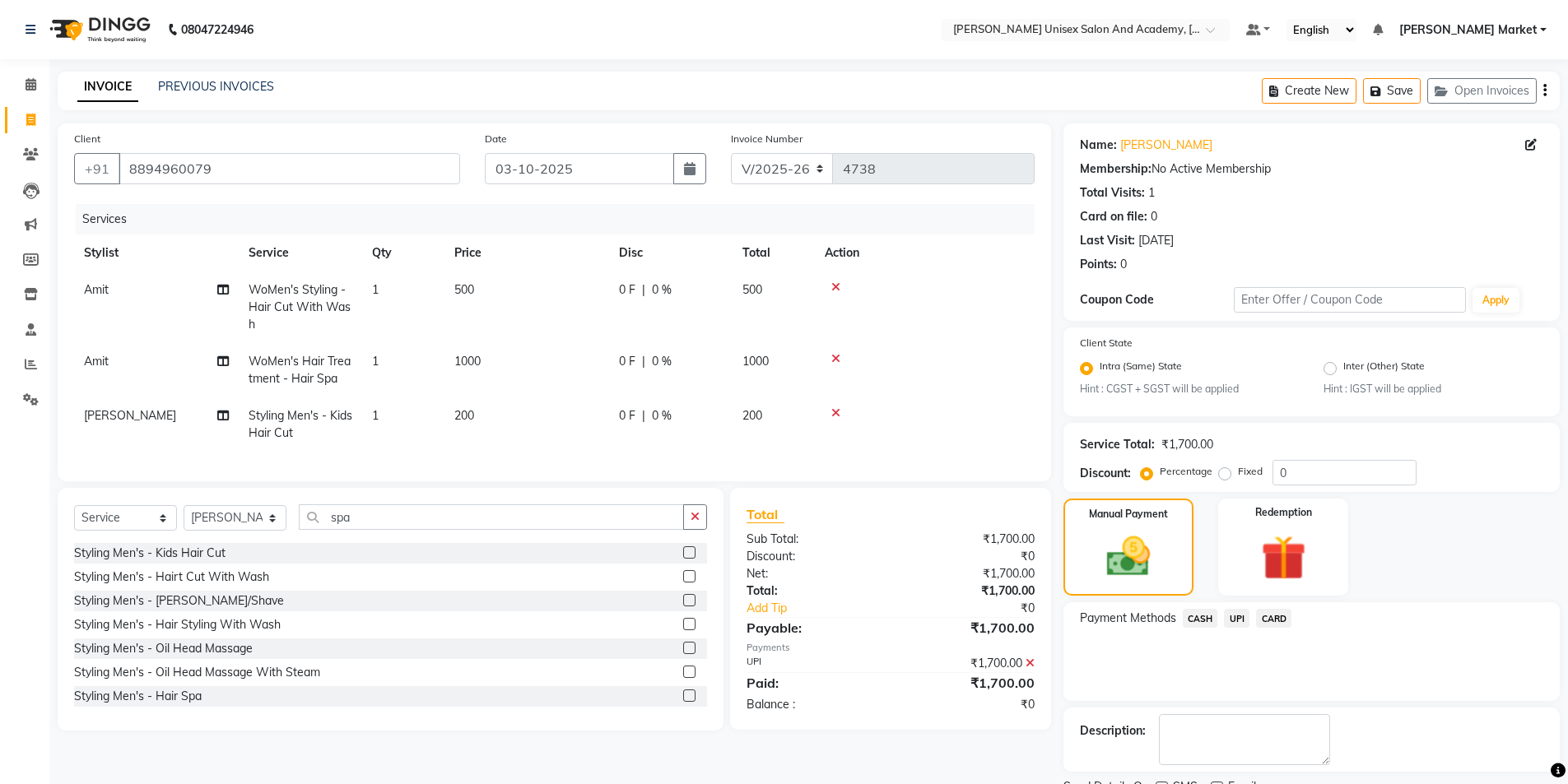
click at [1235, 623] on span "UPI" at bounding box center [1236, 618] width 25 height 19
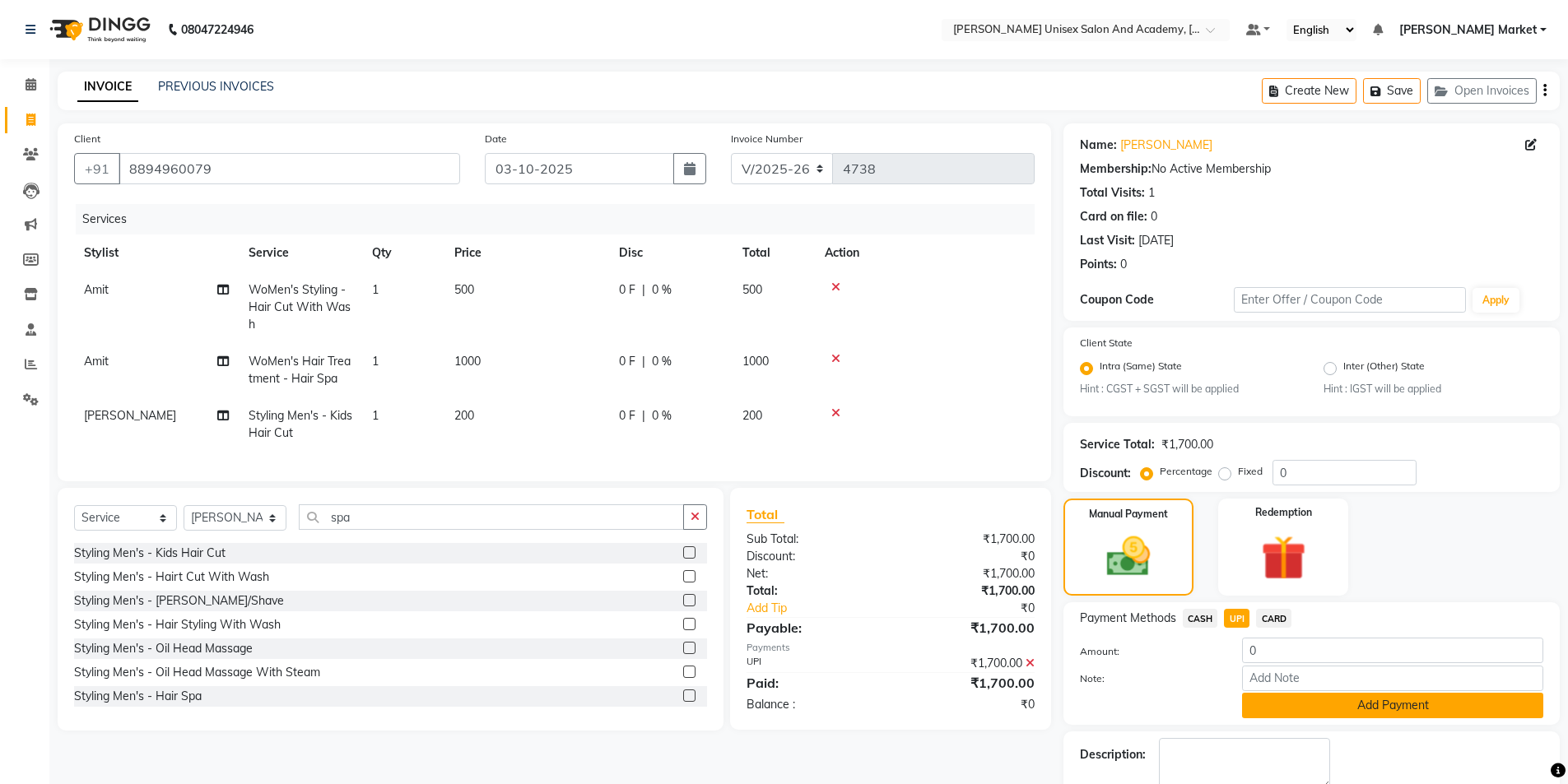
click at [1292, 702] on button "Add Payment" at bounding box center [1392, 705] width 302 height 25
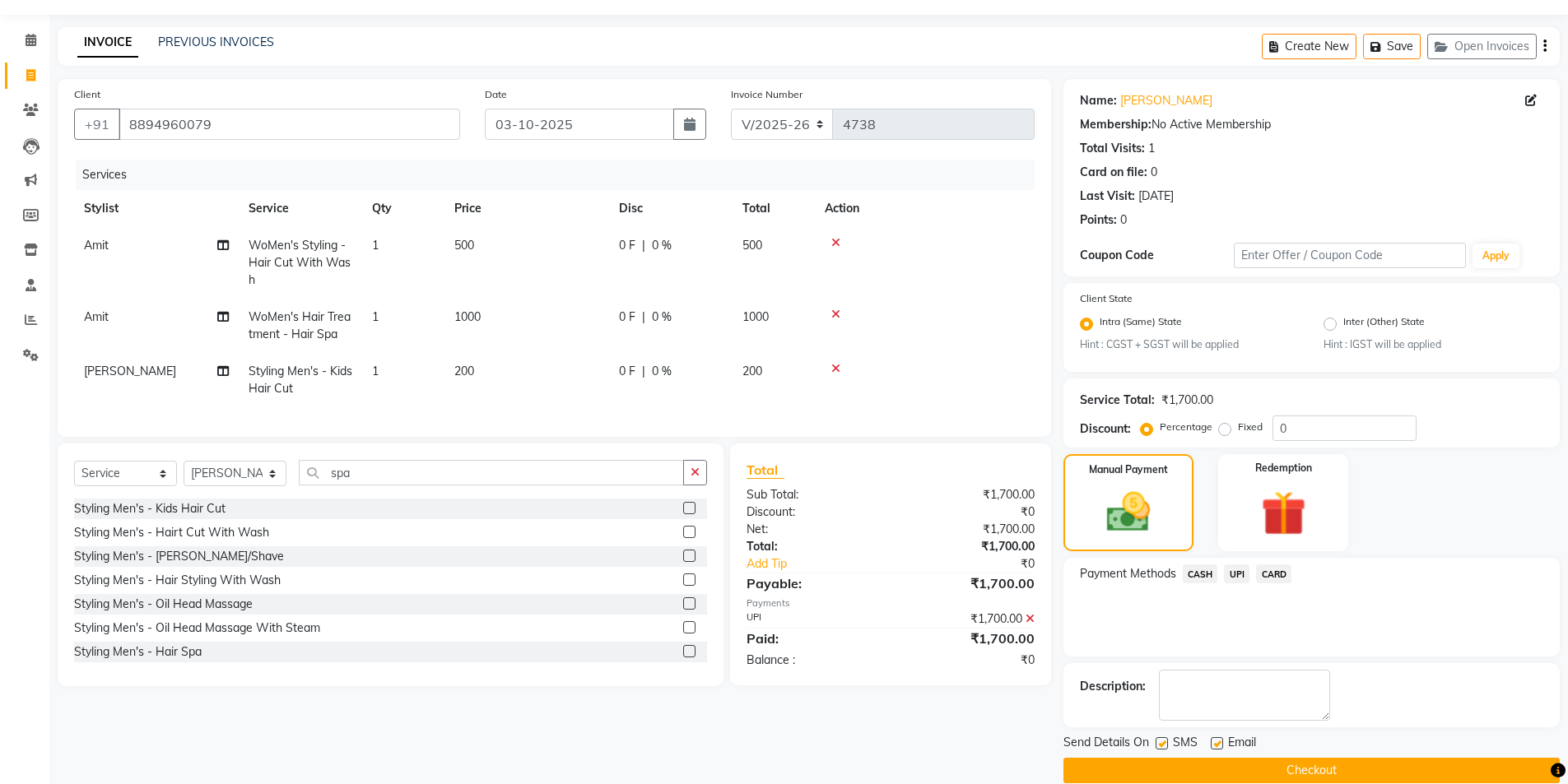
scroll to position [69, 0]
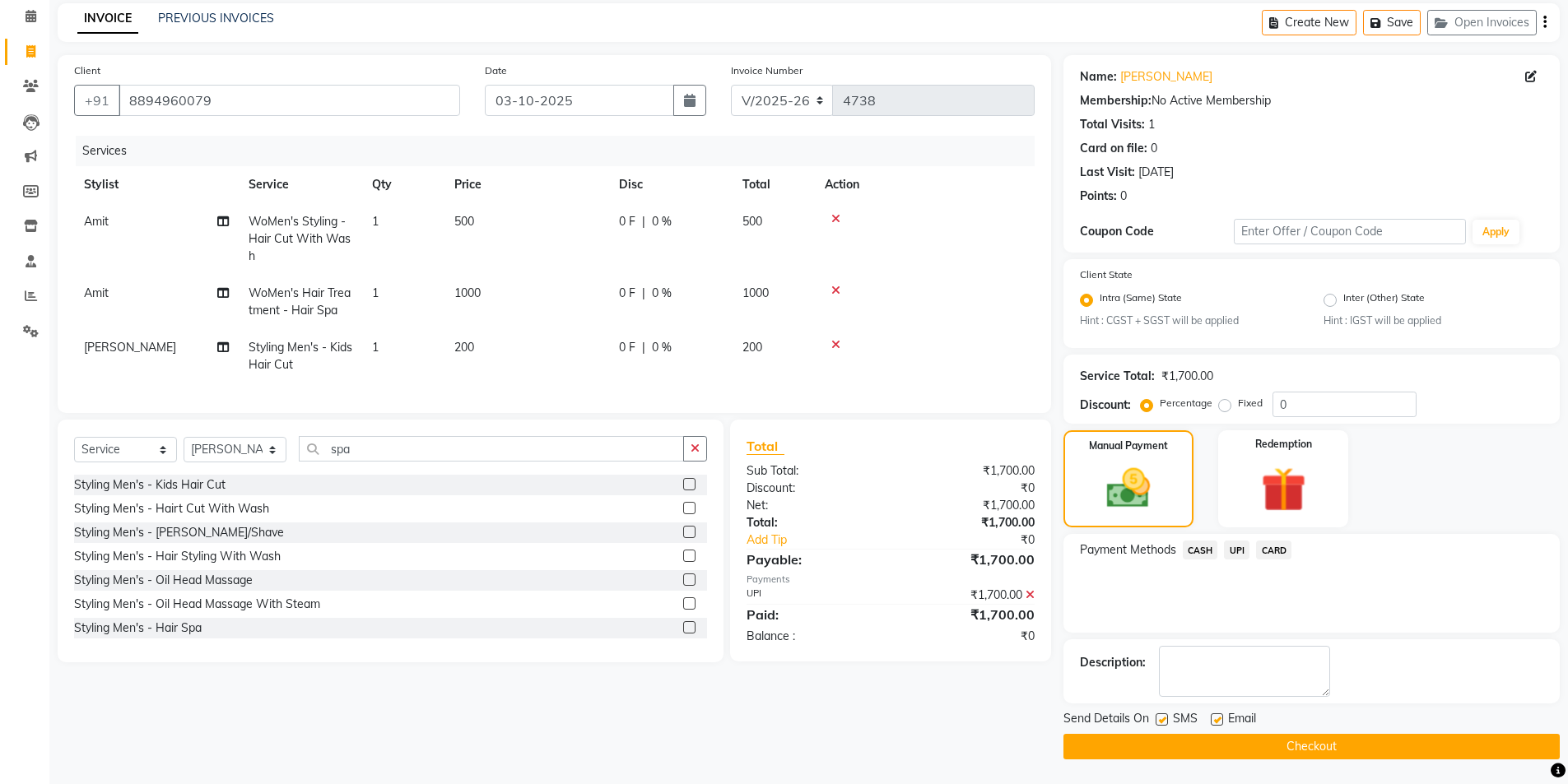
click at [1314, 749] on button "Checkout" at bounding box center [1311, 746] width 496 height 25
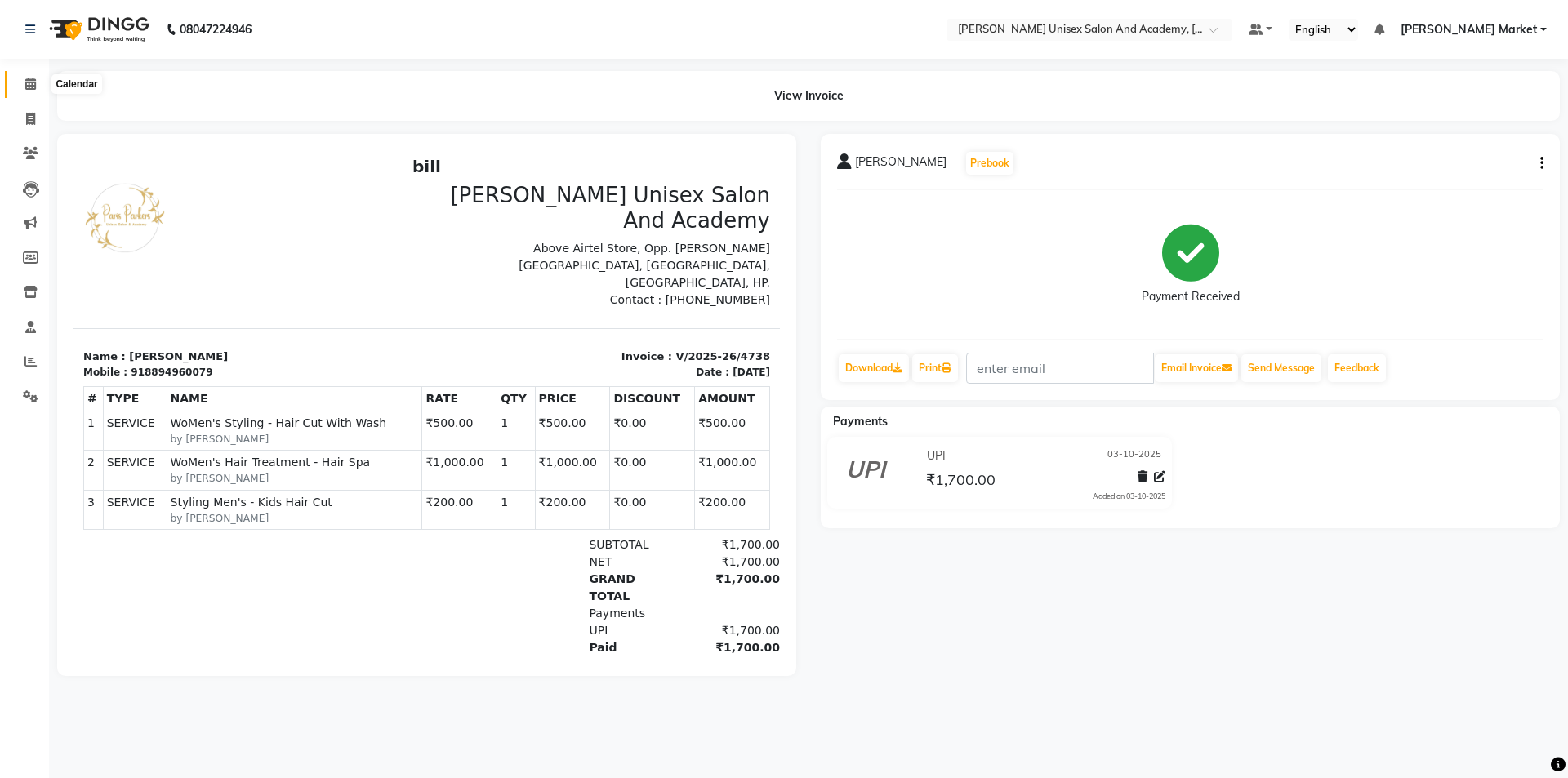
click at [32, 87] on icon at bounding box center [30, 83] width 11 height 12
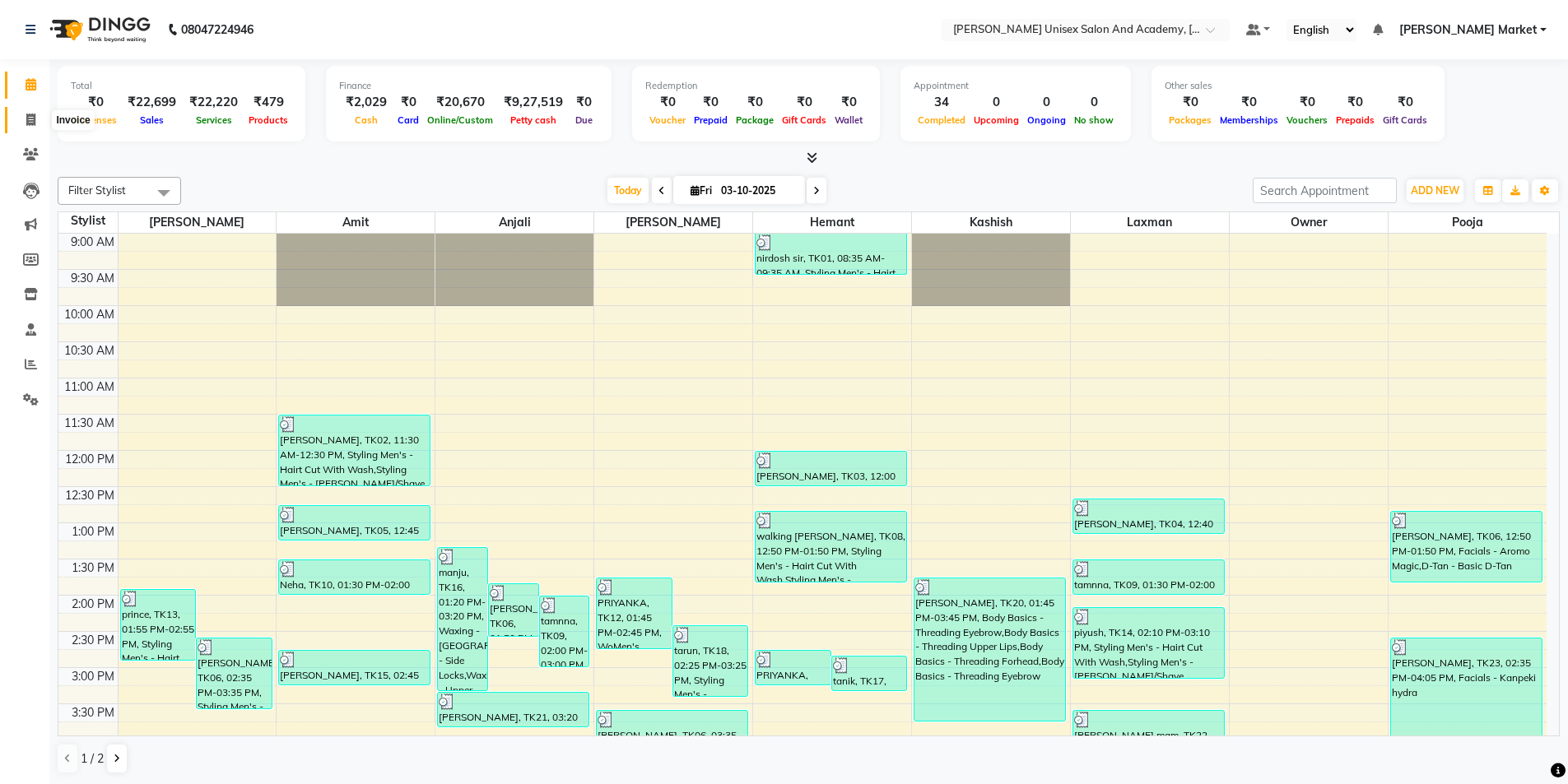
click at [35, 120] on icon at bounding box center [31, 119] width 9 height 12
select select "service"
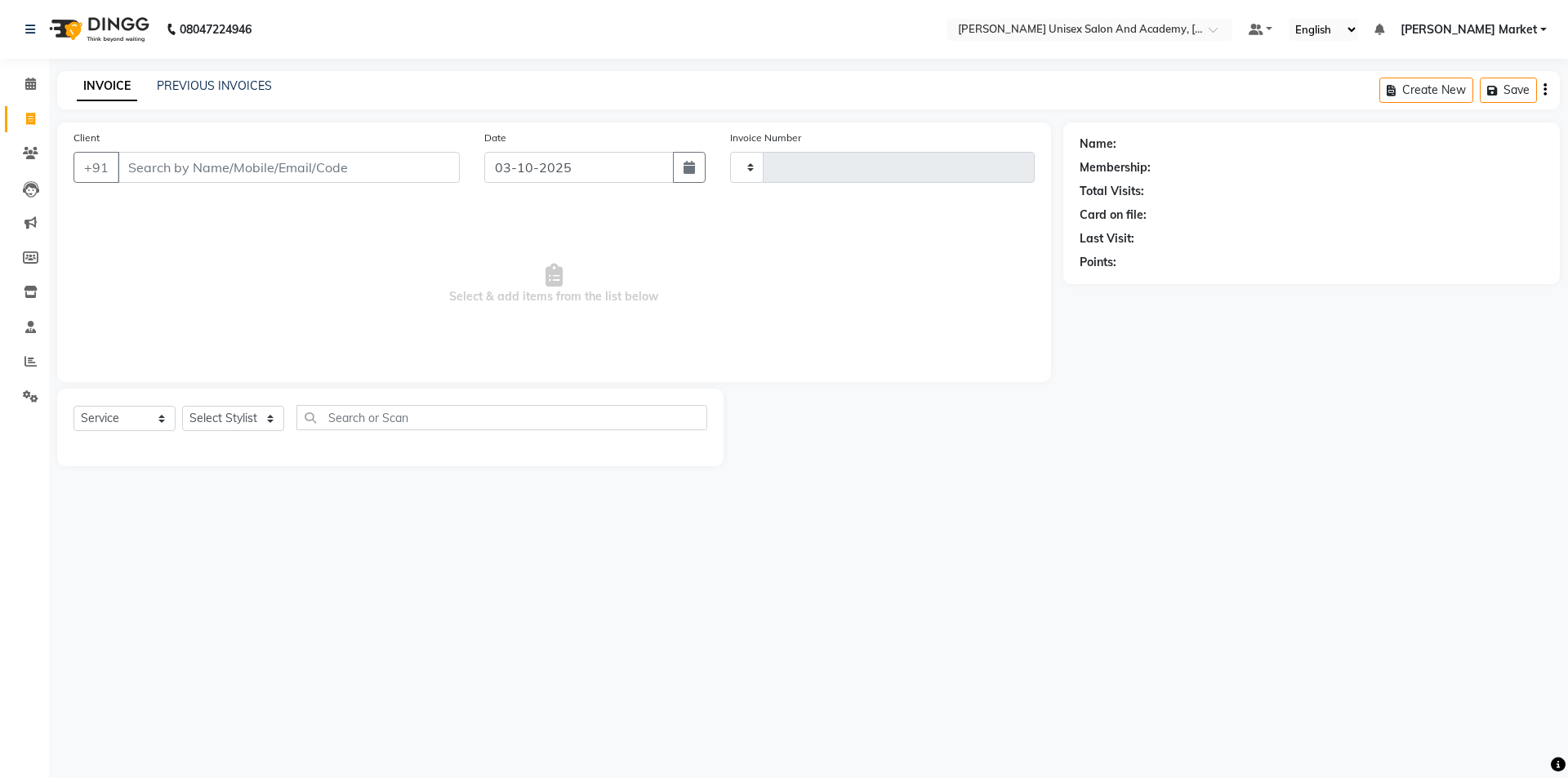
type input "4739"
select select "8060"
